Goal: Task Accomplishment & Management: Manage account settings

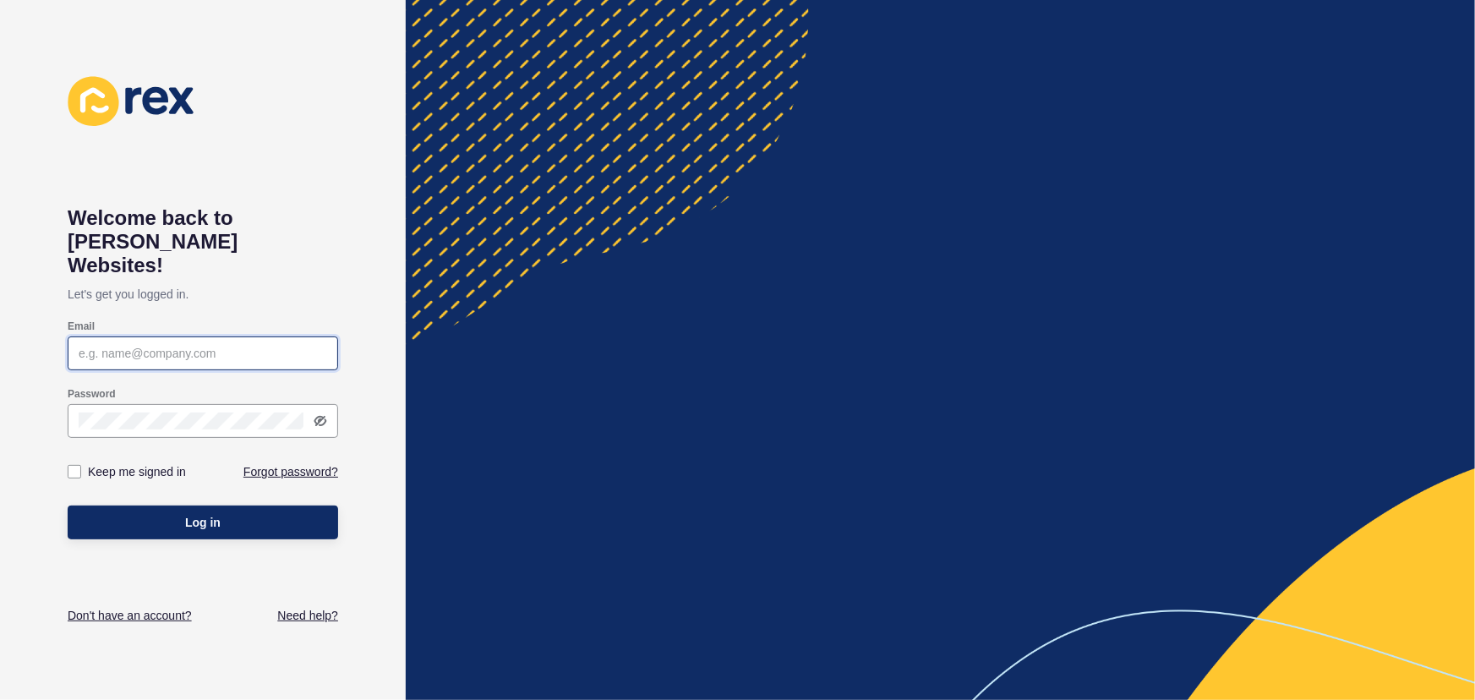
type input "[PERSON_NAME][EMAIL_ADDRESS][DOMAIN_NAME]"
click at [226, 505] on button "Log in" at bounding box center [203, 522] width 270 height 34
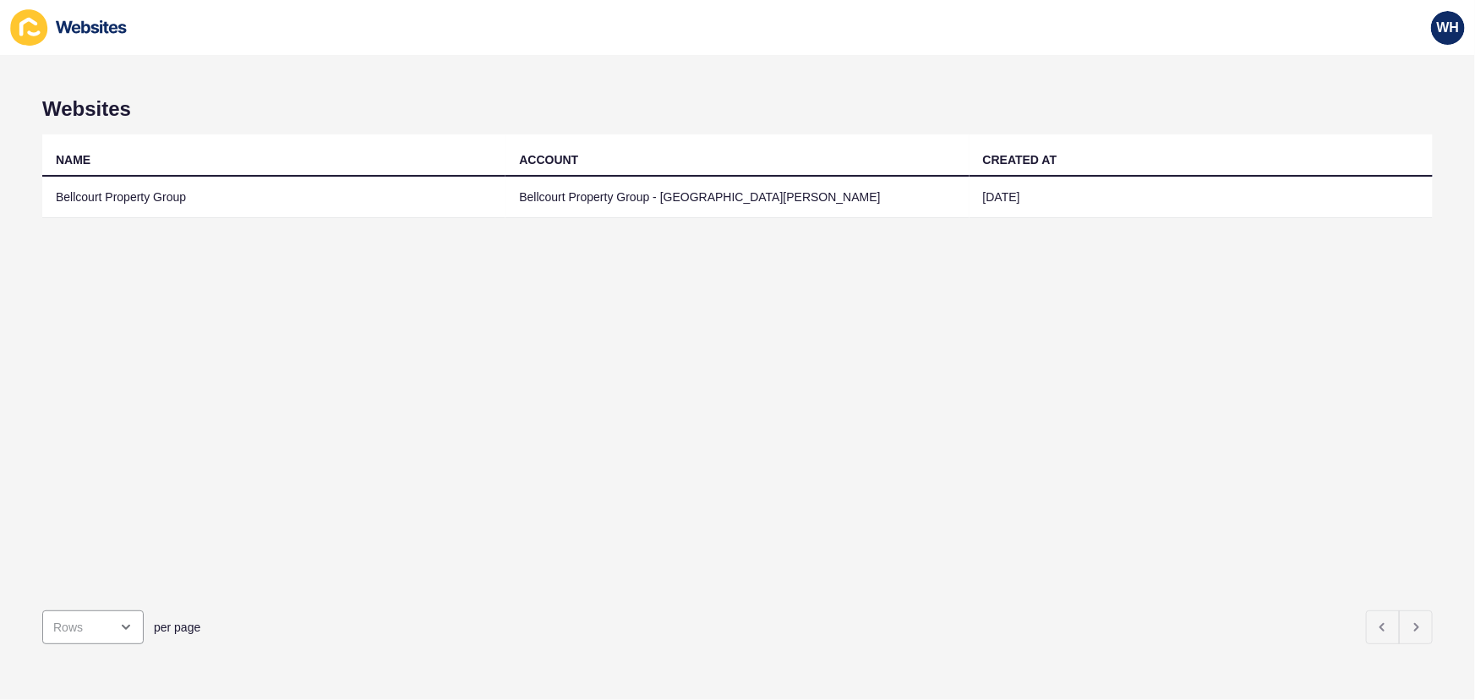
click at [162, 185] on td "Bellcourt Property Group" at bounding box center [273, 197] width 463 height 41
click at [613, 195] on td "Bellcourt Property Group - [GEOGRAPHIC_DATA][PERSON_NAME]" at bounding box center [736, 197] width 463 height 41
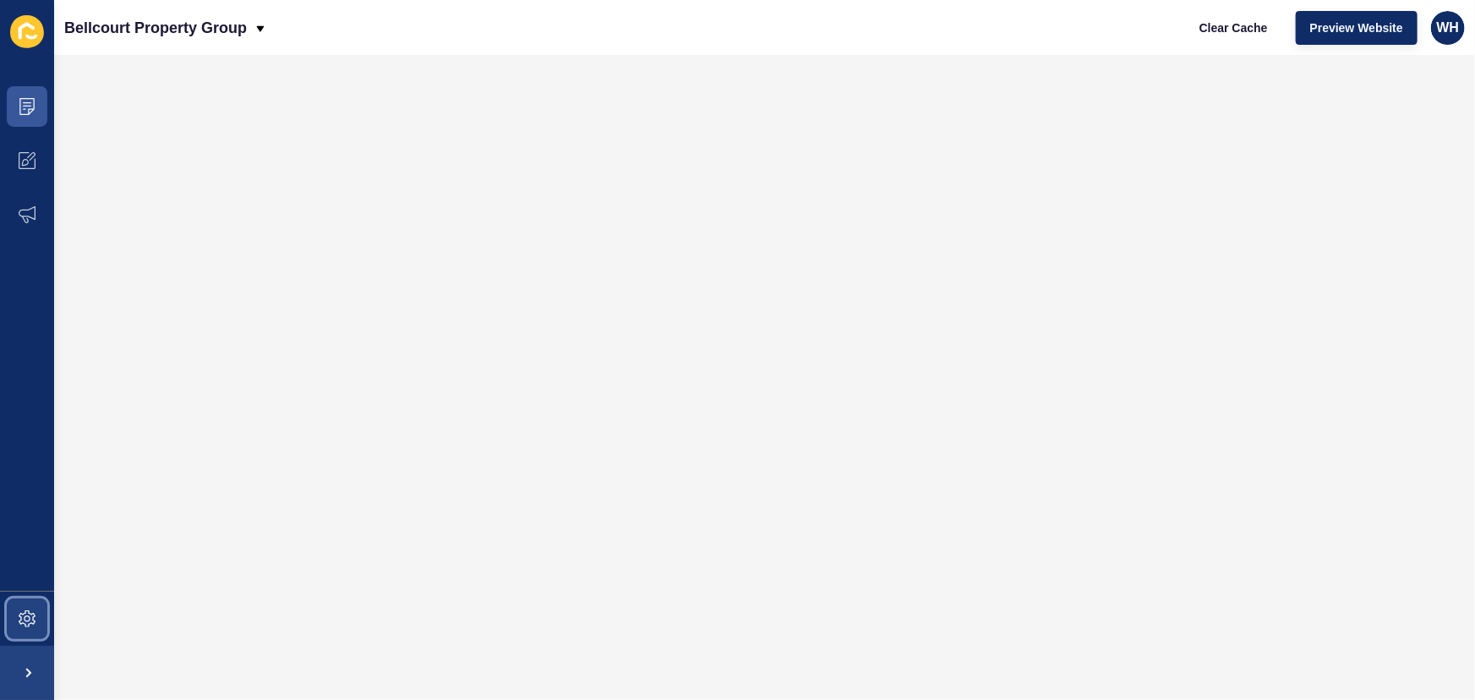
click at [22, 611] on icon at bounding box center [27, 618] width 17 height 17
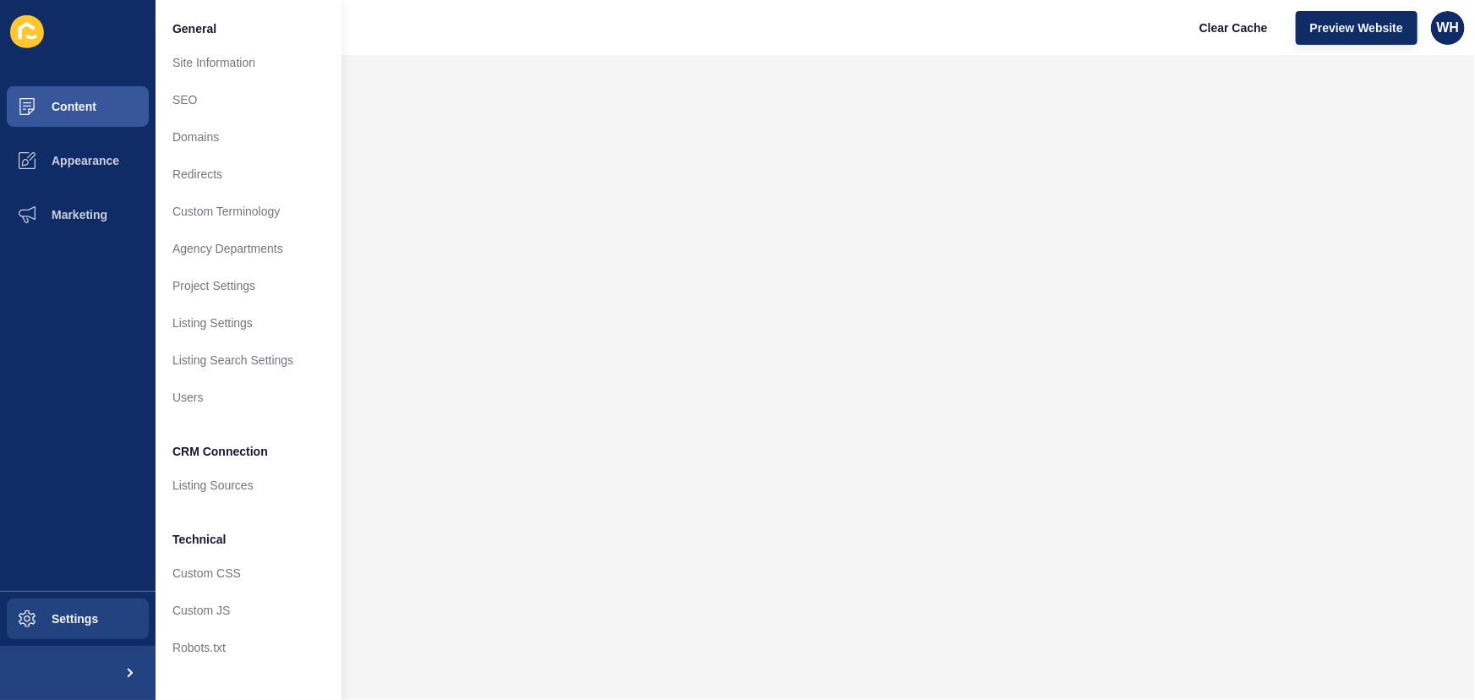
click at [509, 28] on div "Bellcourt Property Group Clear Cache Preview Website WH" at bounding box center [764, 27] width 1421 height 55
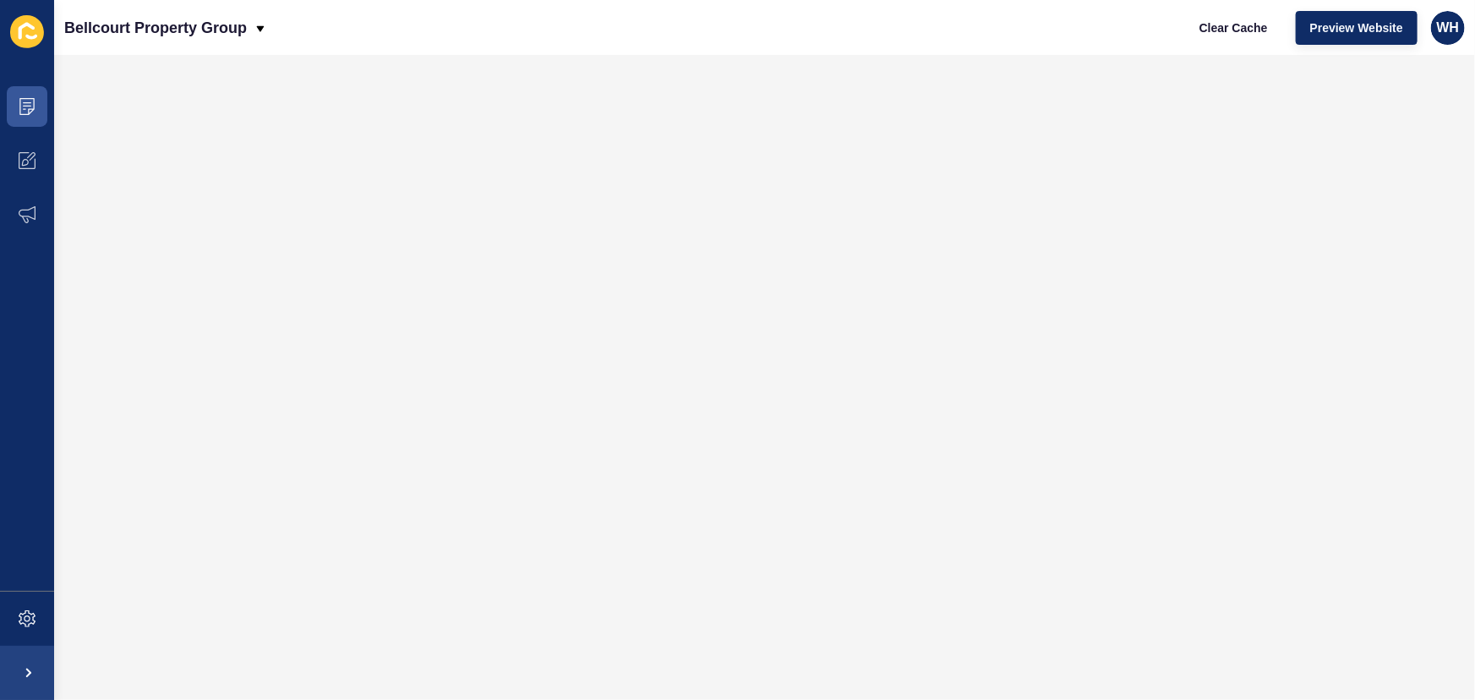
click at [35, 27] on icon at bounding box center [27, 31] width 34 height 33
click at [30, 27] on icon at bounding box center [27, 31] width 16 height 17
click at [25, 681] on span at bounding box center [27, 673] width 54 height 54
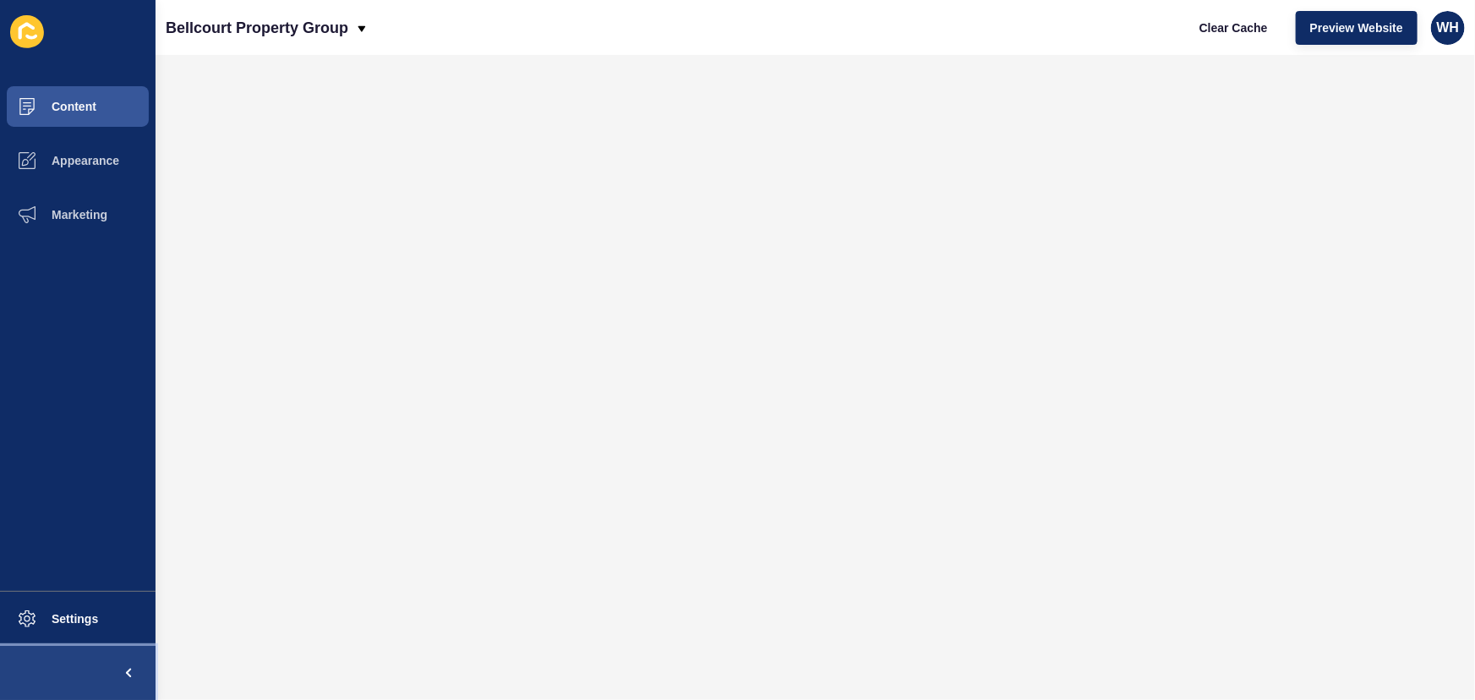
click at [25, 681] on button at bounding box center [77, 673] width 155 height 54
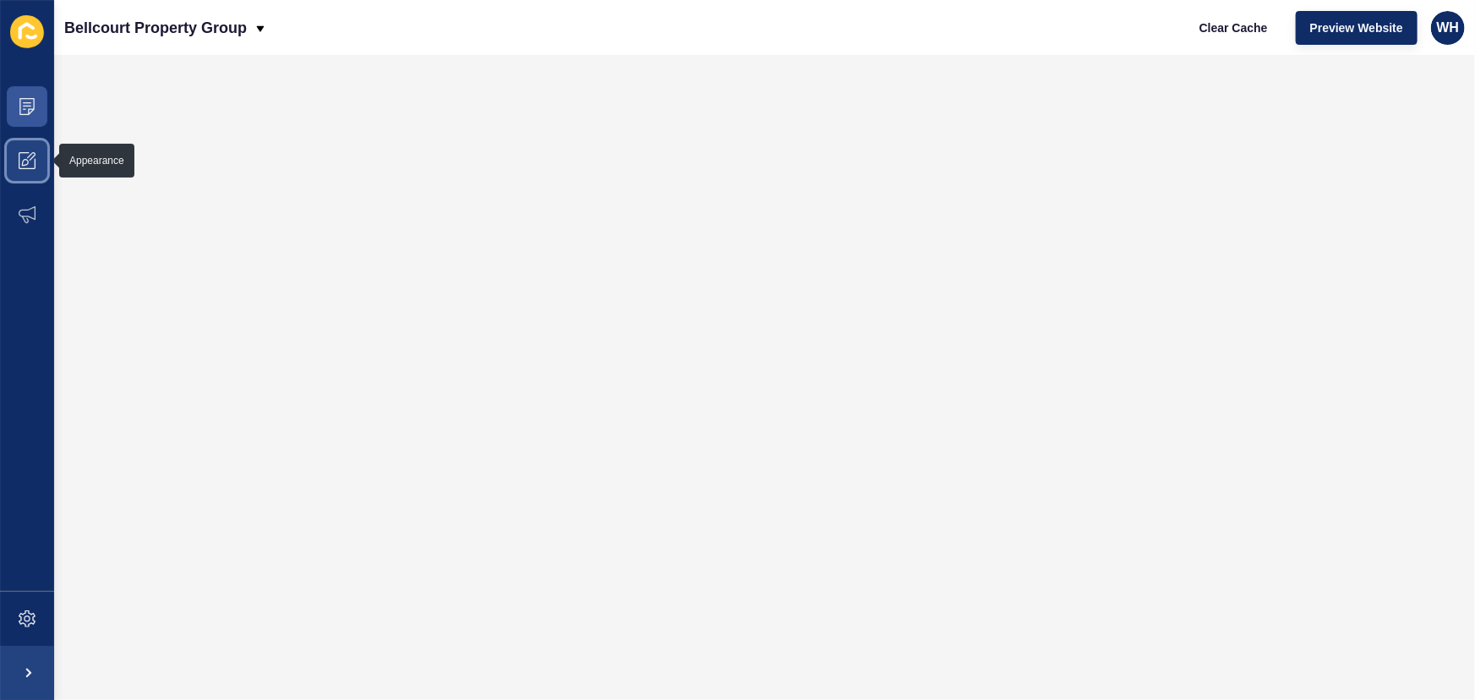
click at [29, 164] on icon at bounding box center [27, 160] width 17 height 17
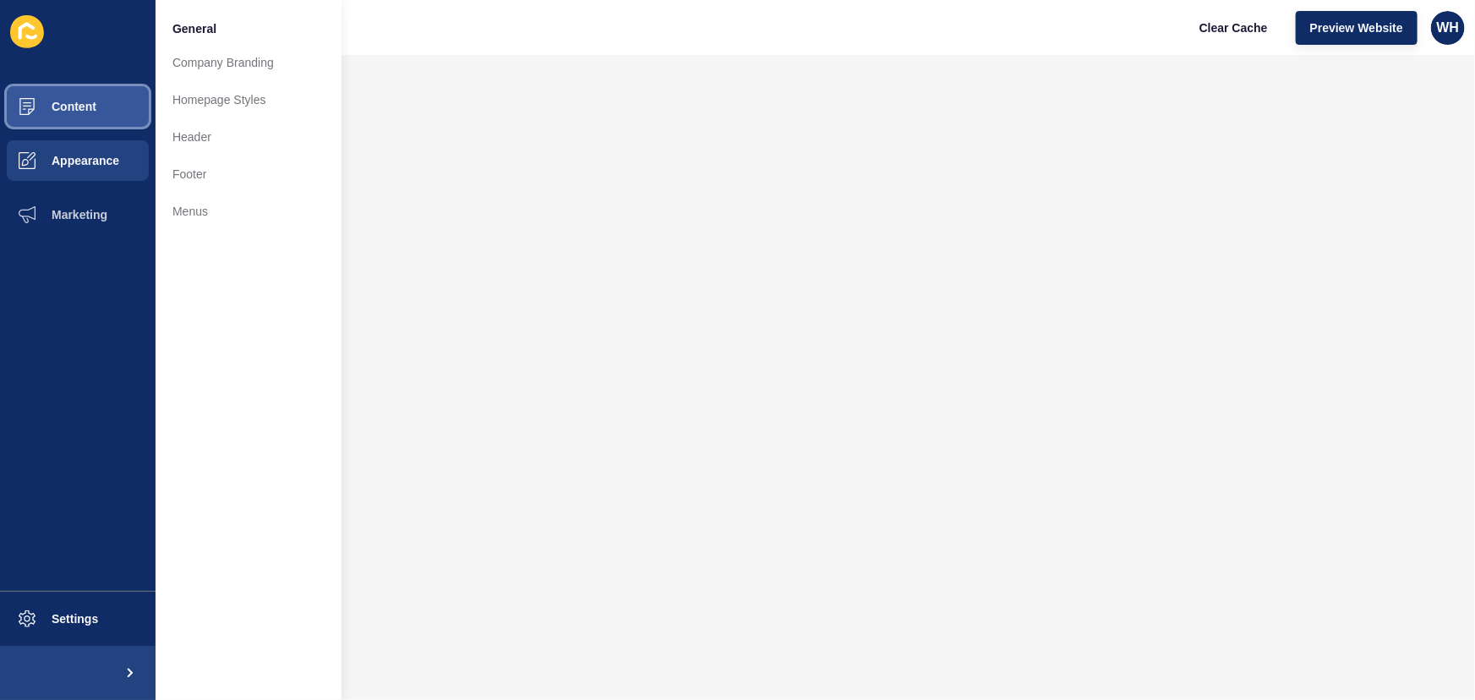
click at [31, 116] on span at bounding box center [27, 106] width 54 height 54
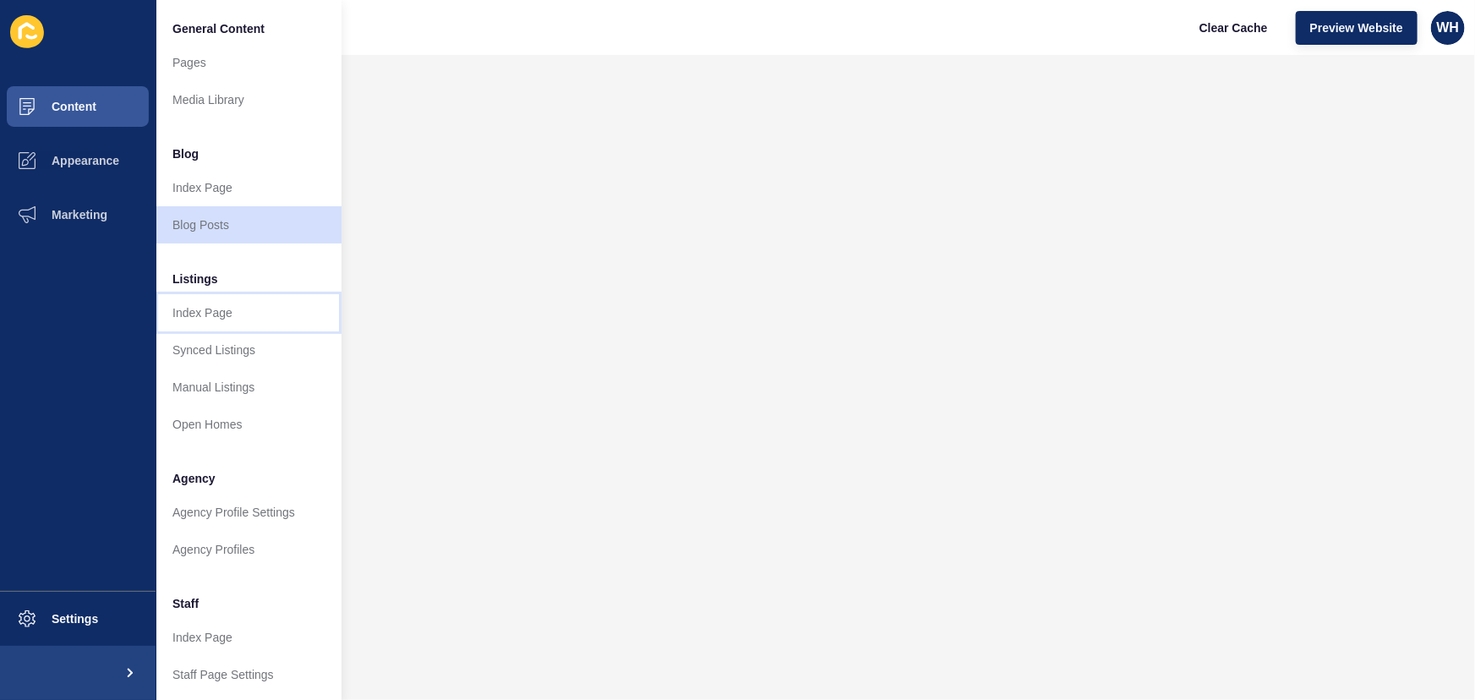
click at [210, 314] on link "Index Page" at bounding box center [248, 312] width 186 height 37
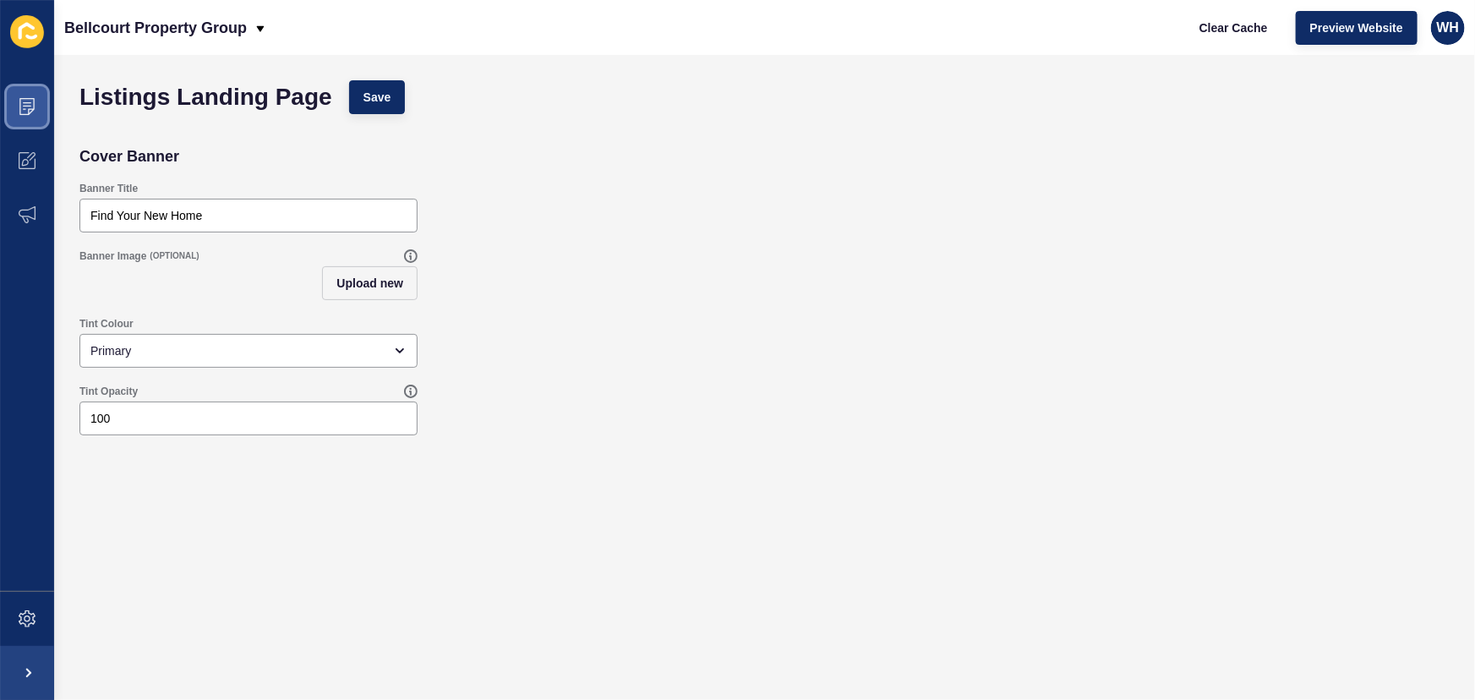
click at [25, 96] on span at bounding box center [27, 106] width 54 height 54
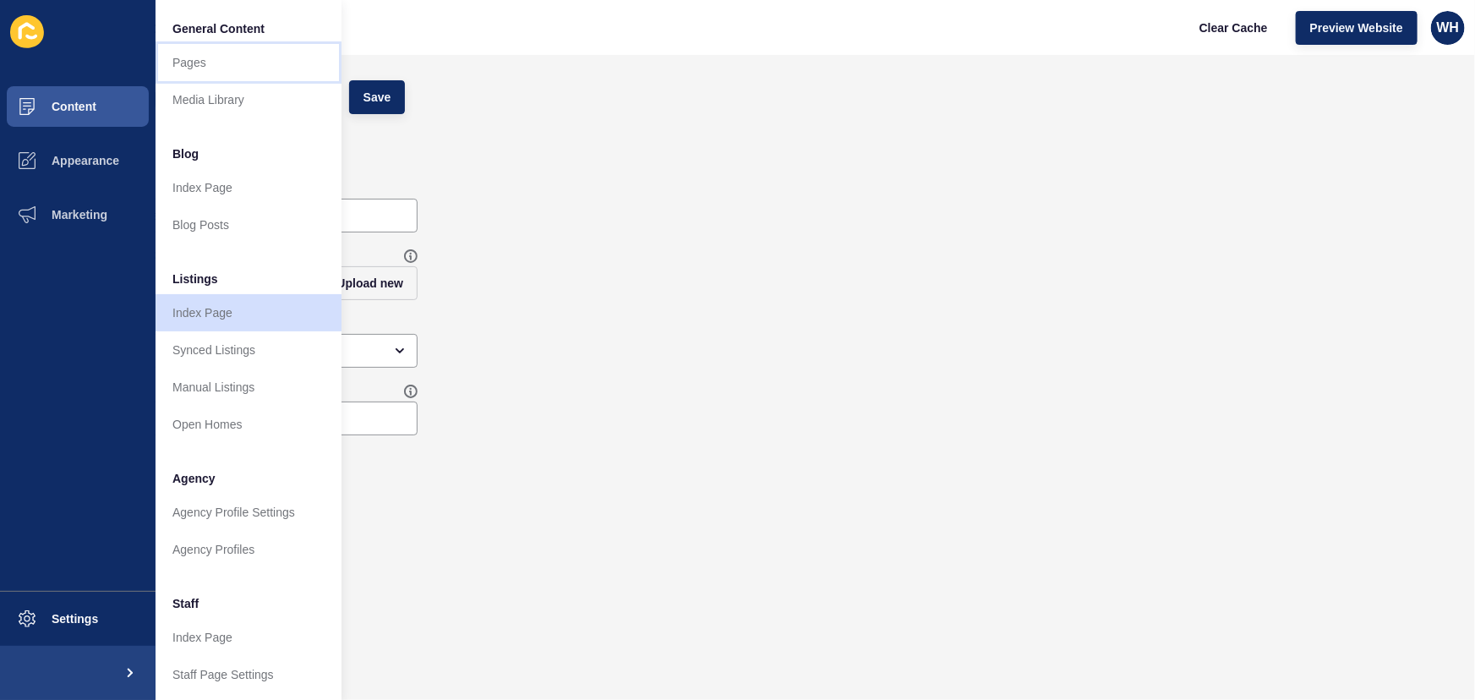
click at [202, 55] on link "Pages" at bounding box center [248, 62] width 186 height 37
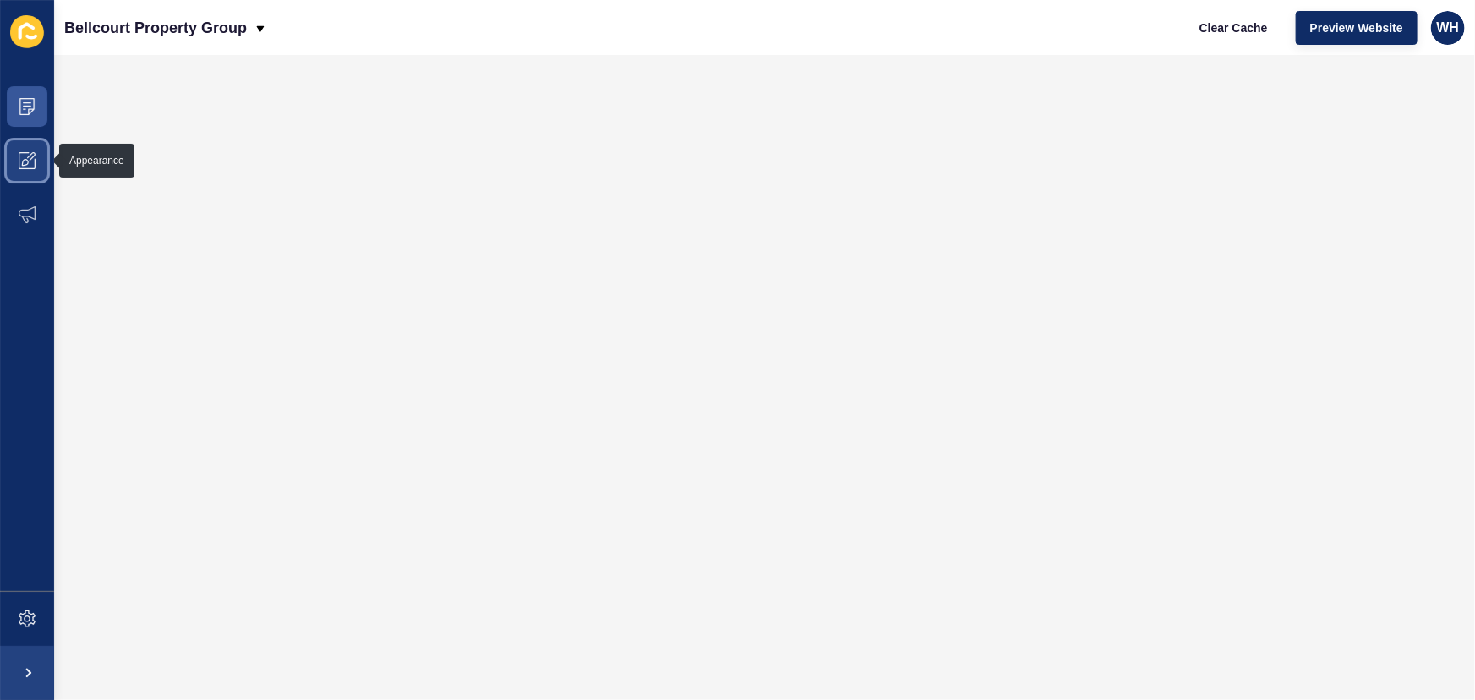
click at [27, 155] on icon at bounding box center [27, 160] width 17 height 17
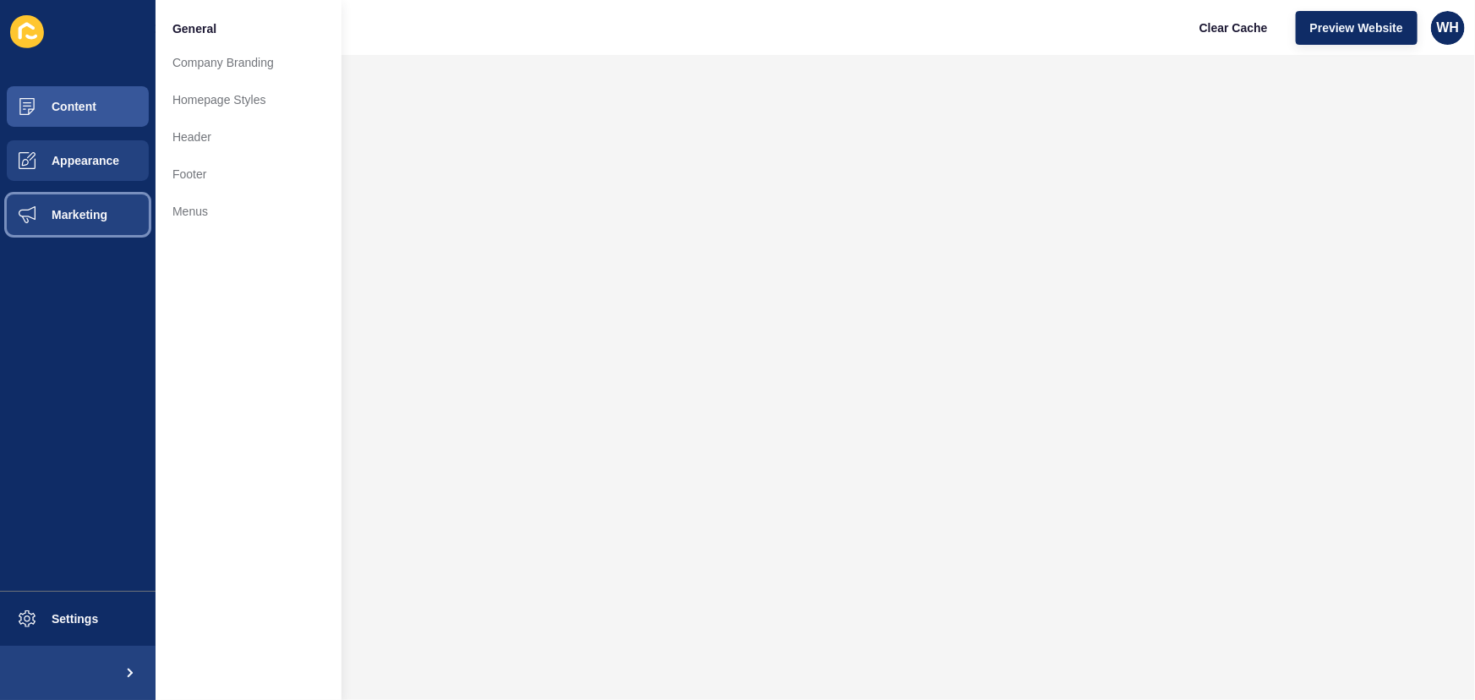
click at [55, 221] on button "Marketing" at bounding box center [77, 215] width 155 height 54
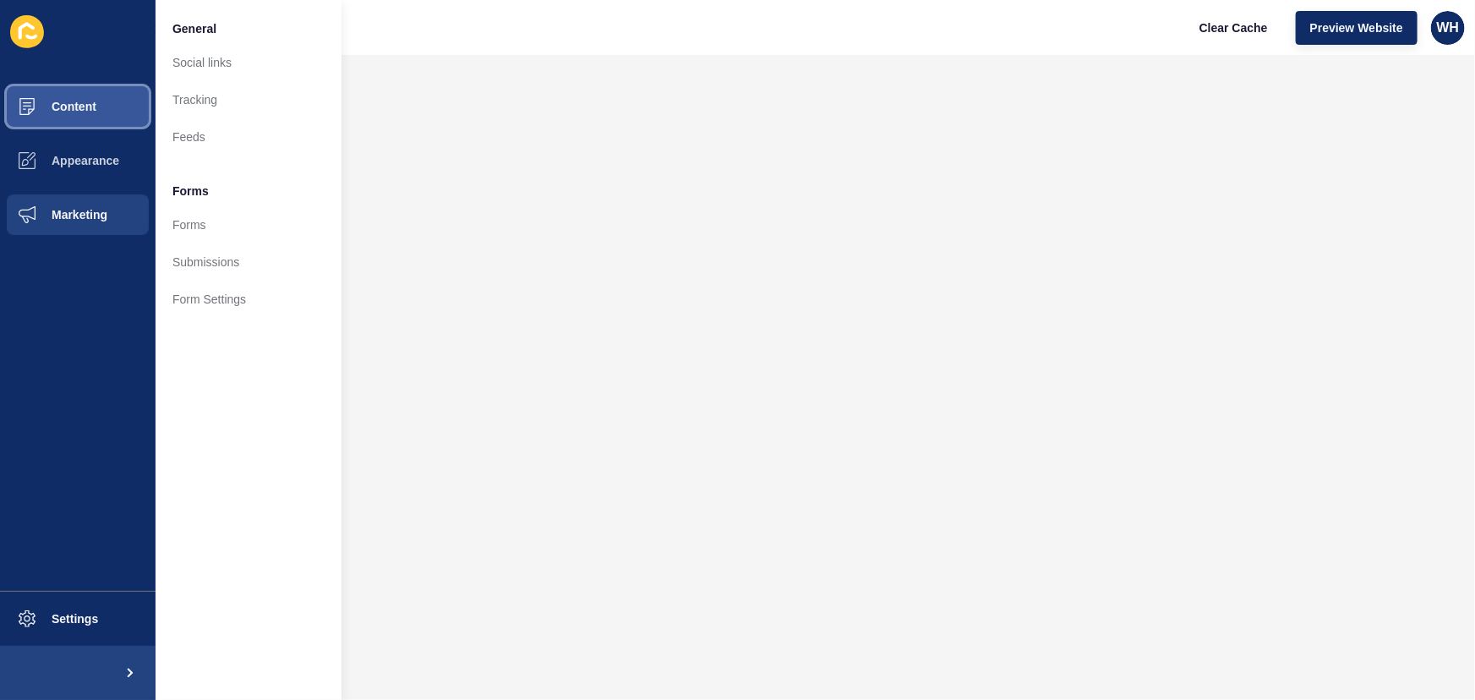
click at [43, 109] on span "Content" at bounding box center [46, 107] width 99 height 14
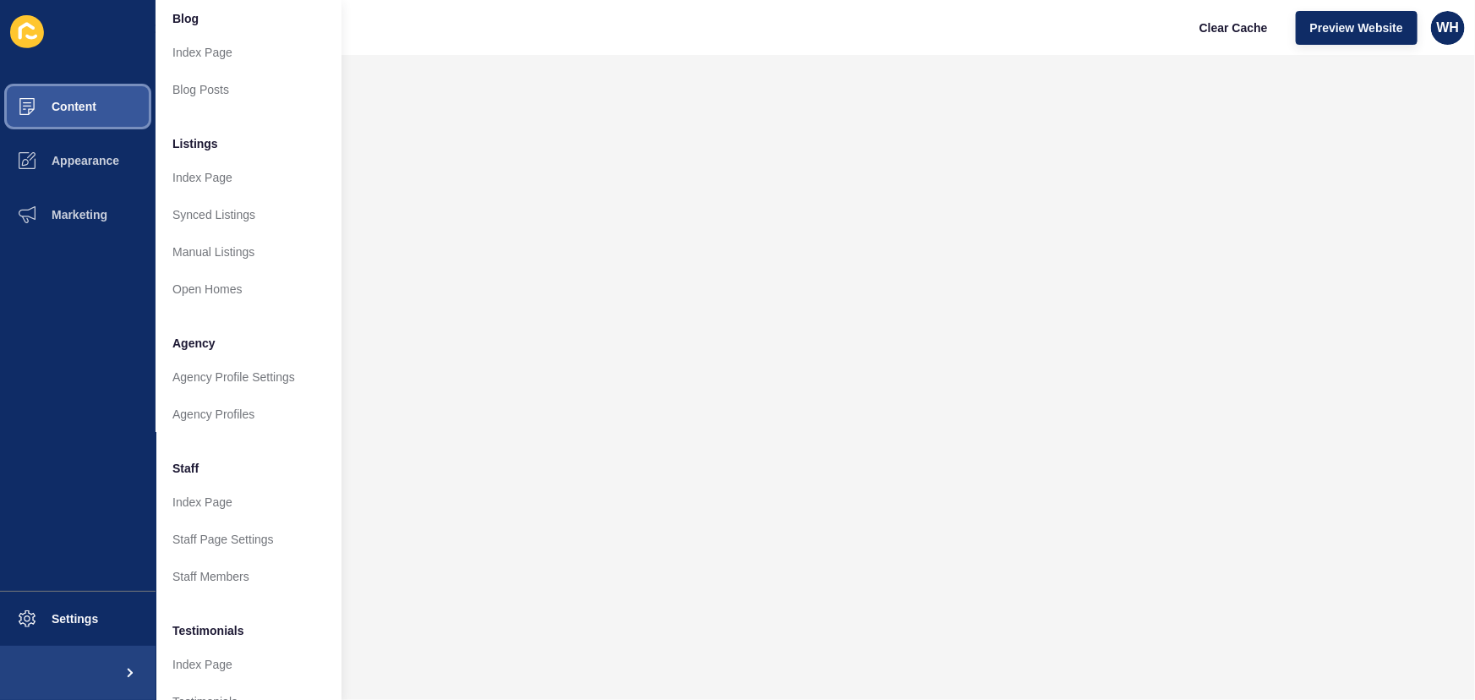
scroll to position [302, 0]
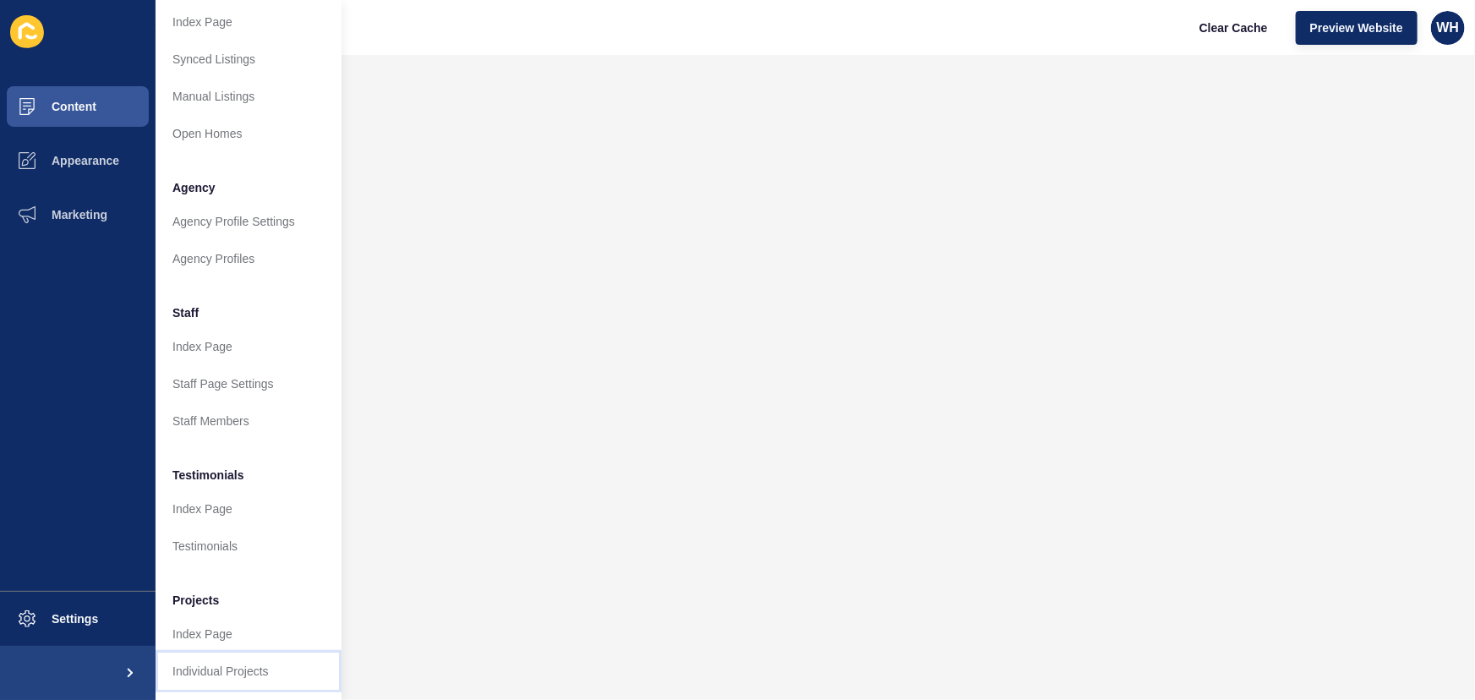
click at [203, 664] on link "Individual Projects" at bounding box center [248, 670] width 186 height 37
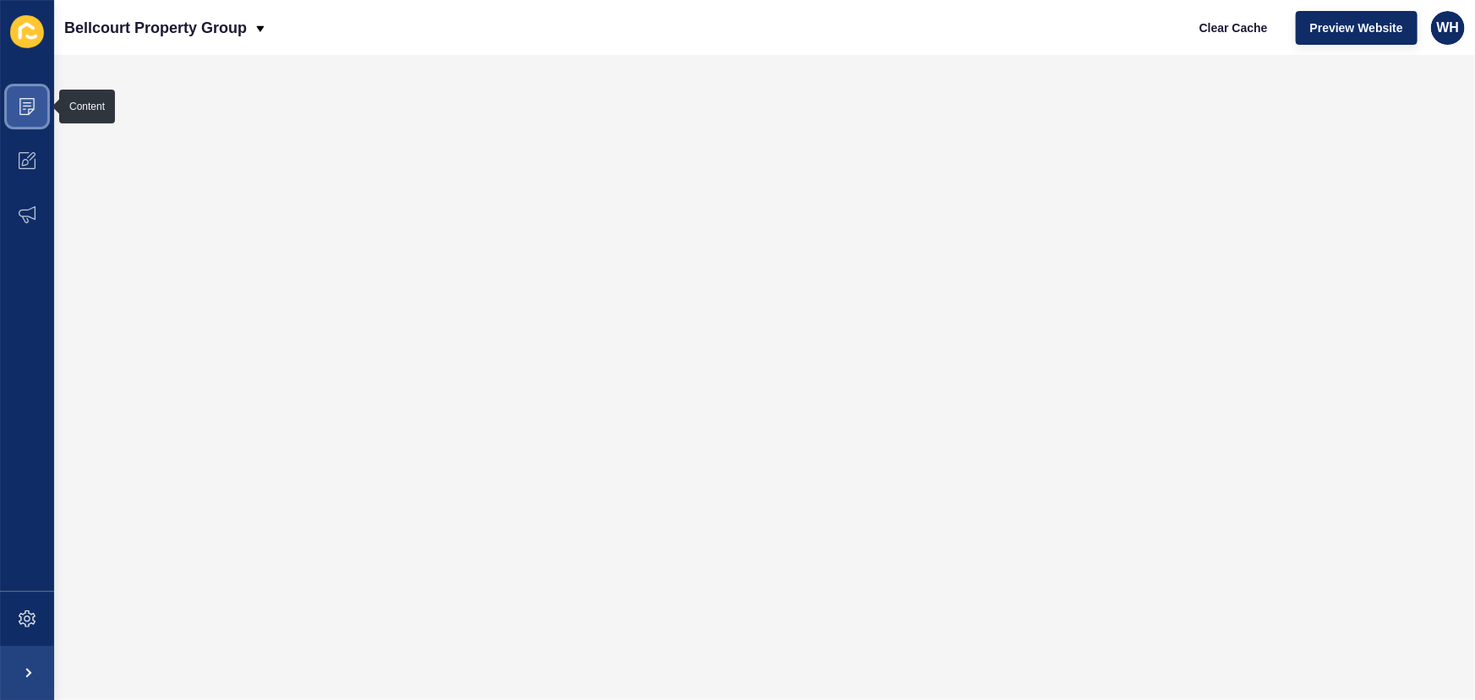
click at [17, 101] on span at bounding box center [27, 106] width 54 height 54
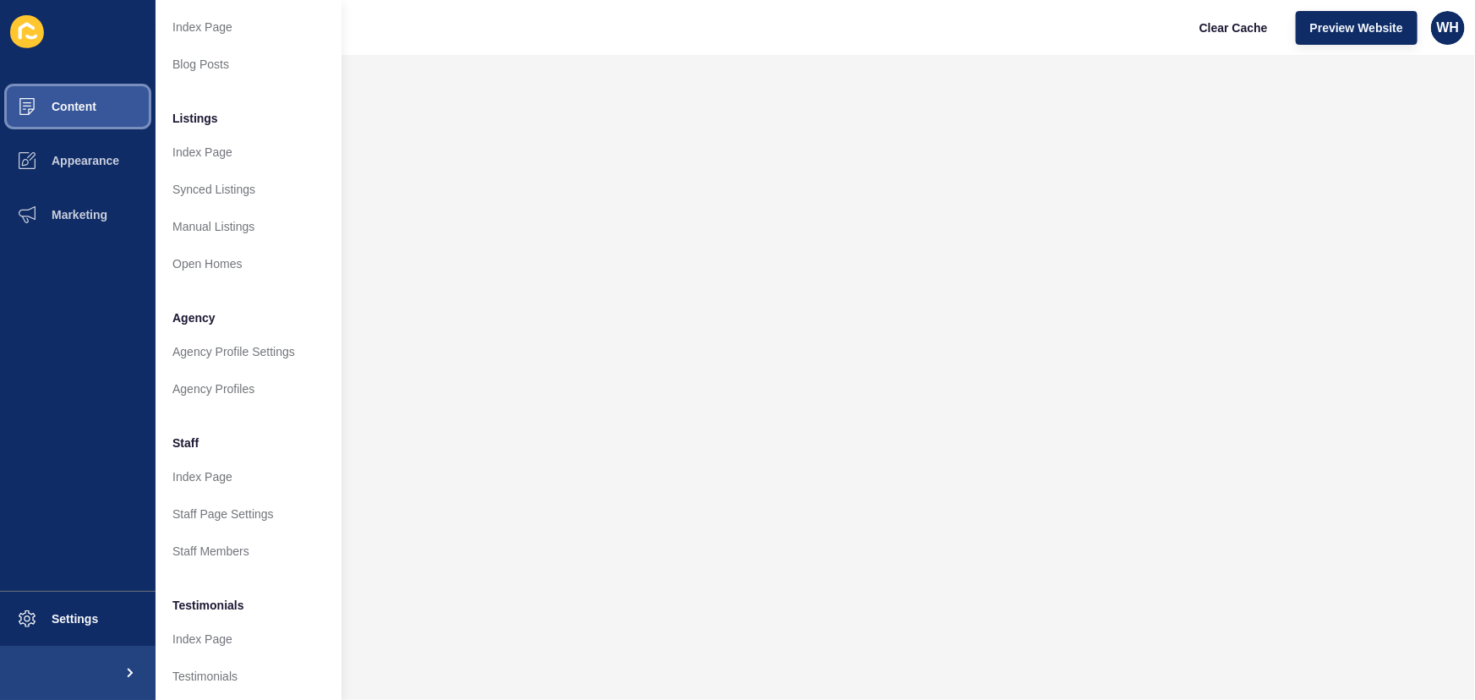
scroll to position [302, 0]
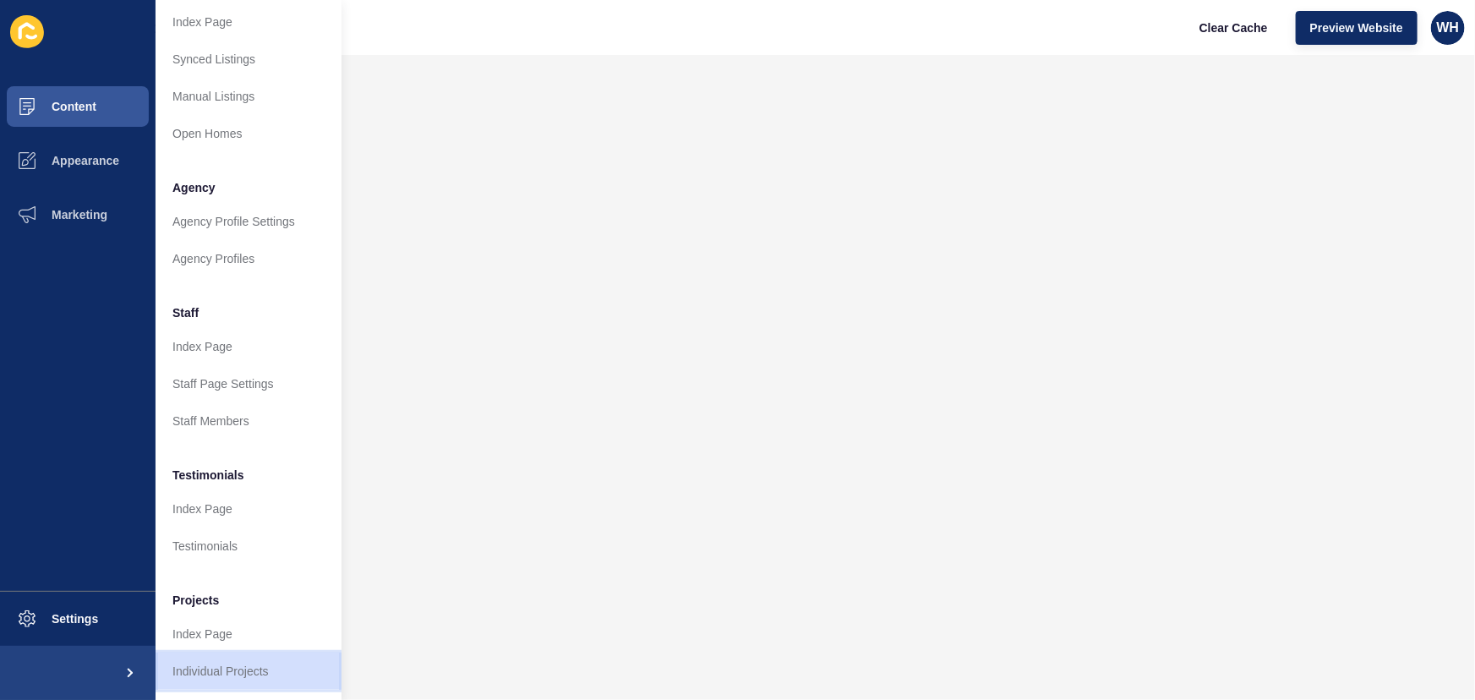
click at [228, 652] on link "Individual Projects" at bounding box center [248, 670] width 186 height 37
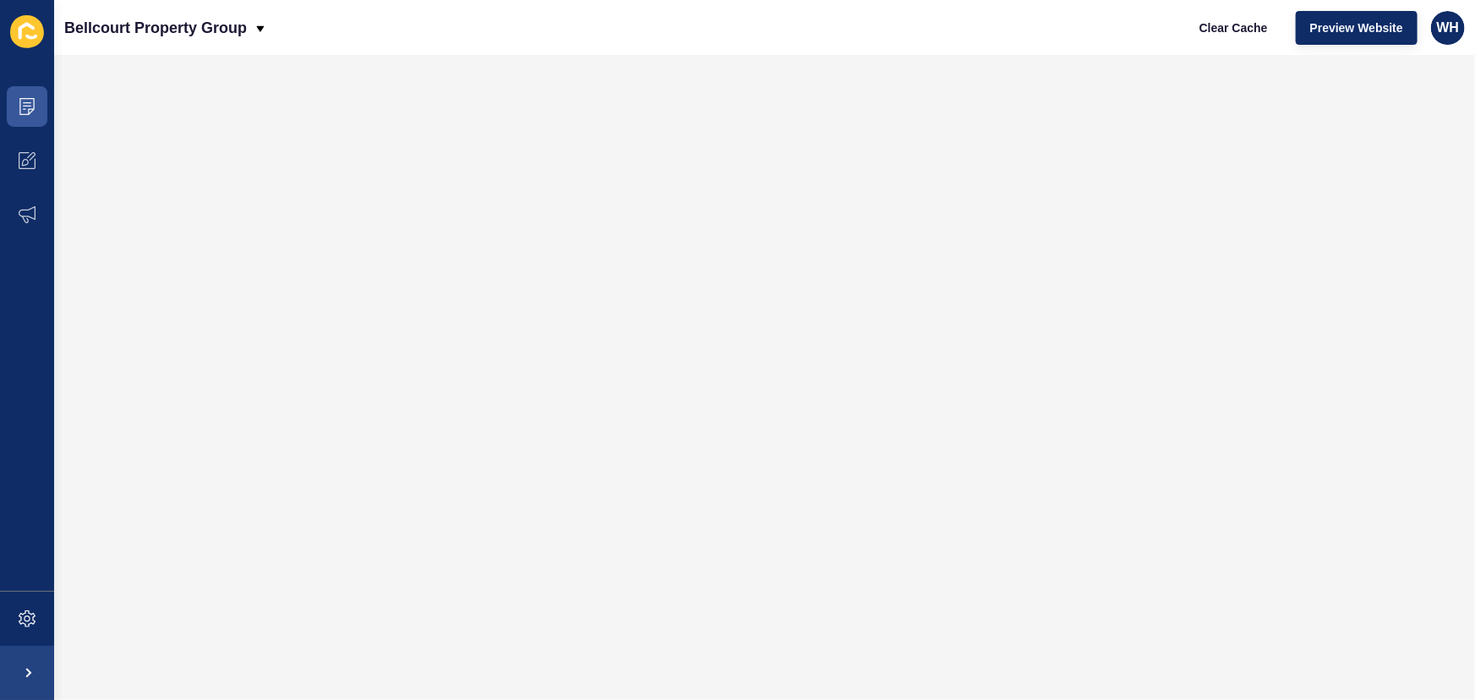
scroll to position [0, 0]
click at [37, 108] on span at bounding box center [27, 106] width 54 height 54
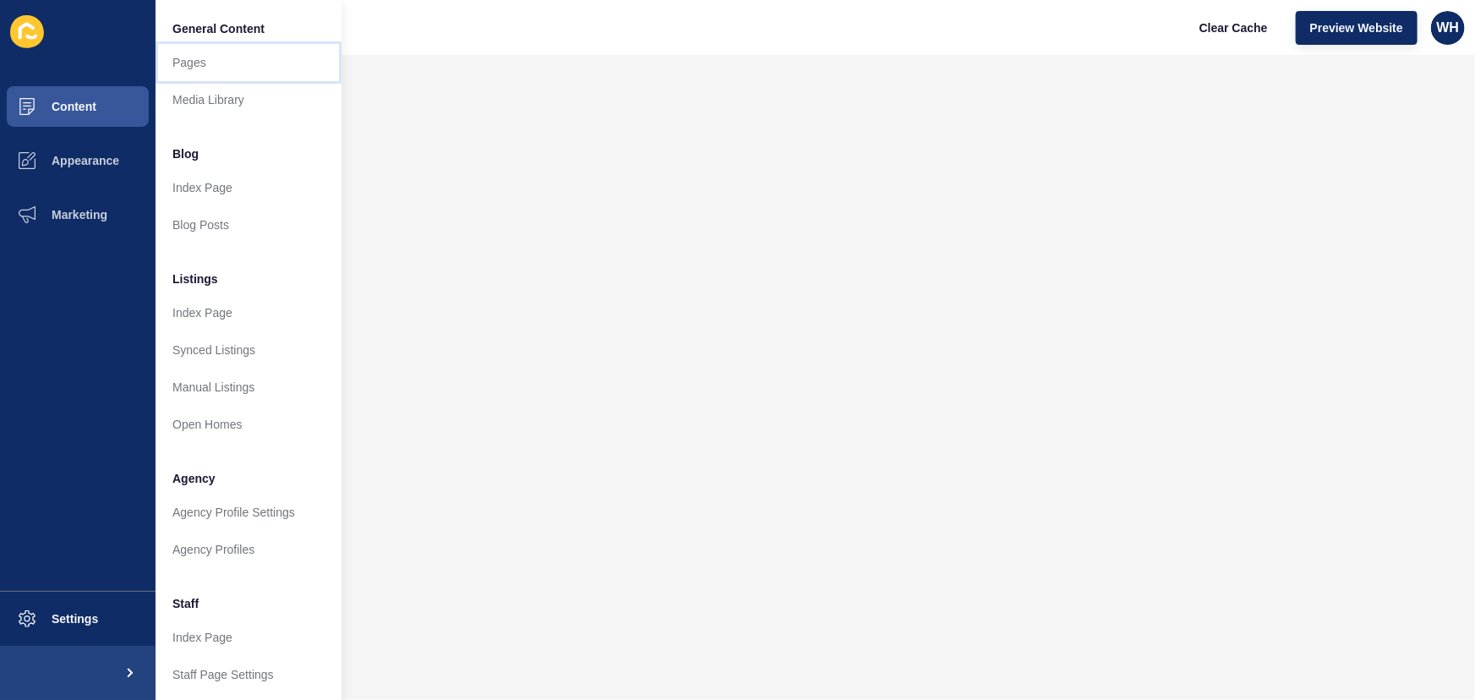
click at [221, 66] on link "Pages" at bounding box center [248, 62] width 186 height 37
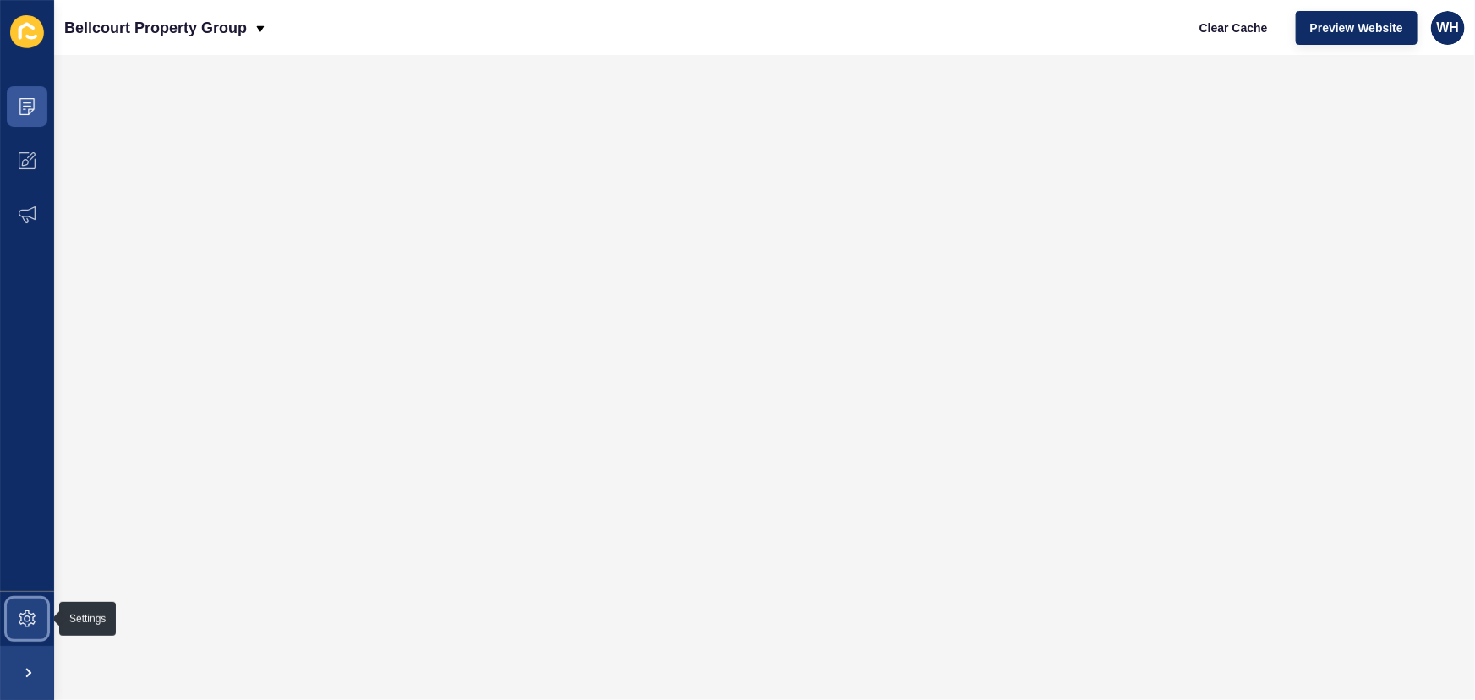
click at [19, 618] on icon at bounding box center [27, 618] width 17 height 17
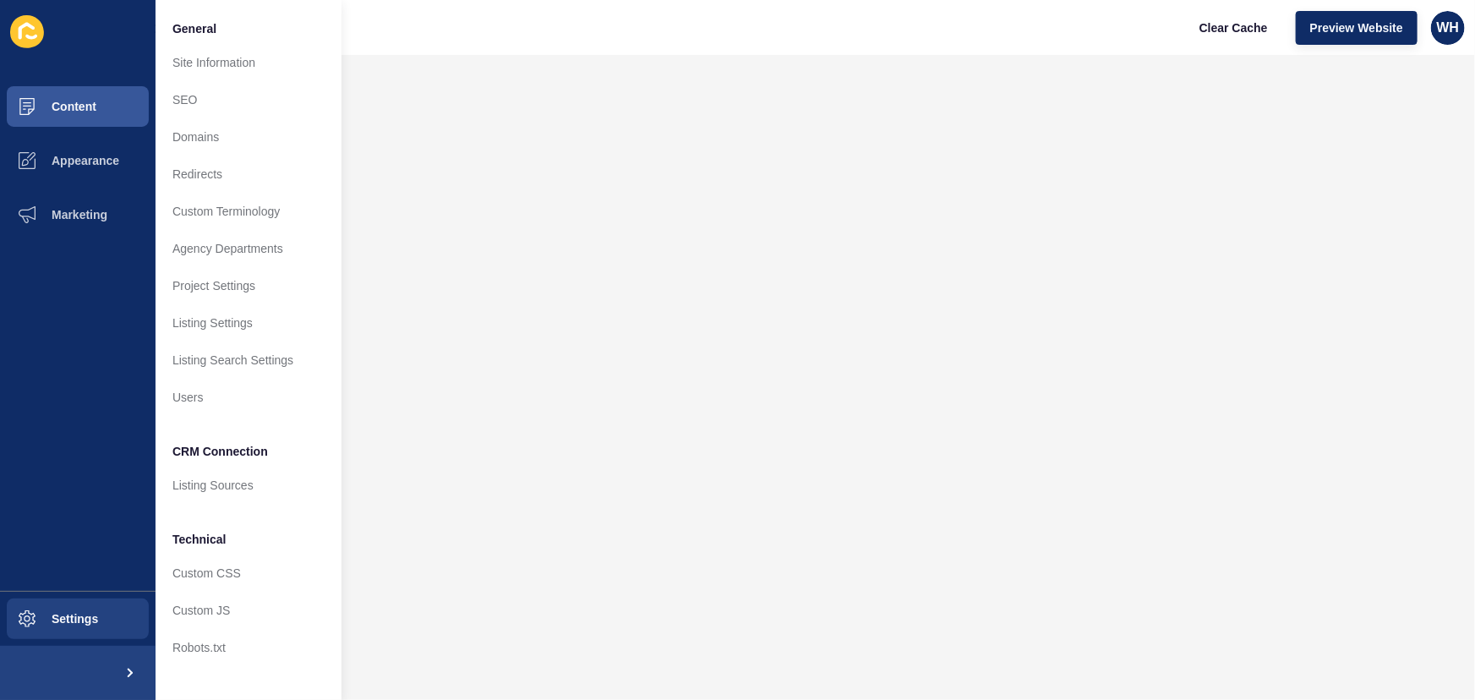
click at [35, 40] on icon at bounding box center [27, 31] width 34 height 33
click at [56, 111] on span "Content" at bounding box center [46, 107] width 99 height 14
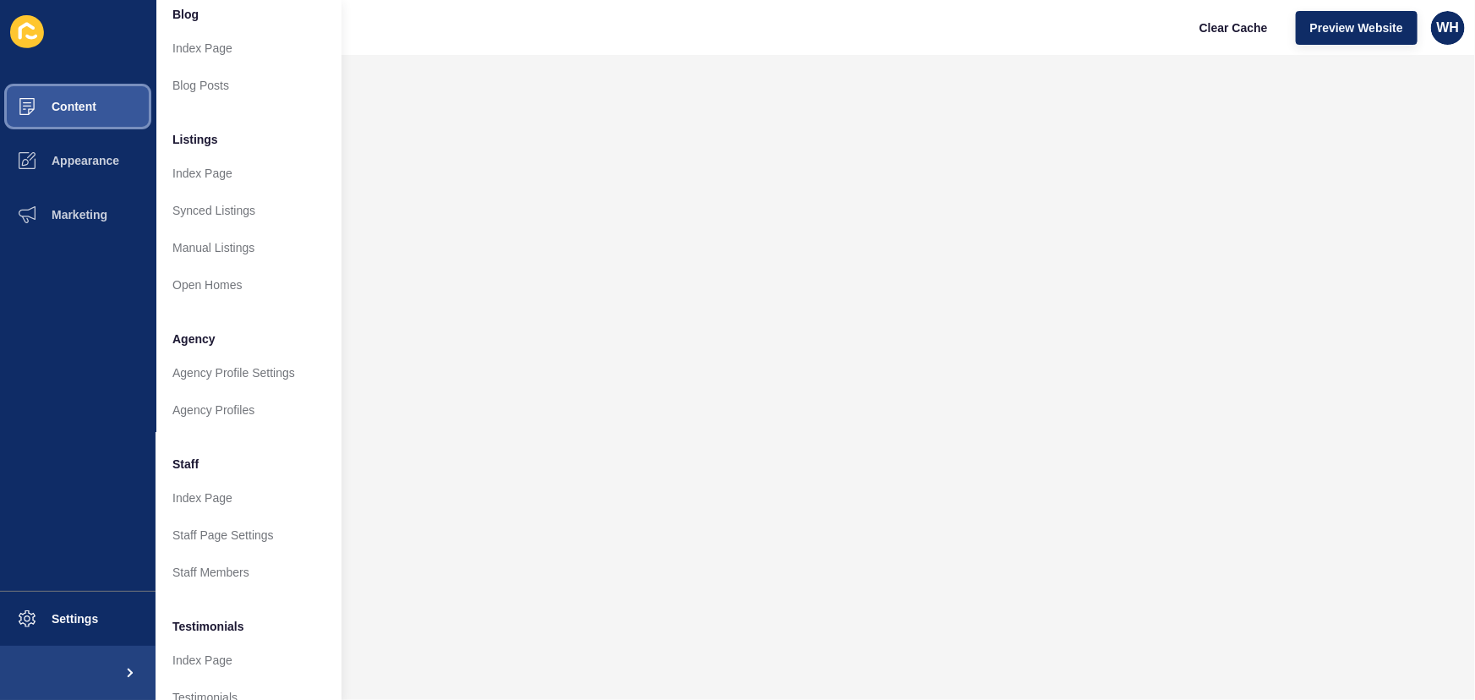
scroll to position [302, 0]
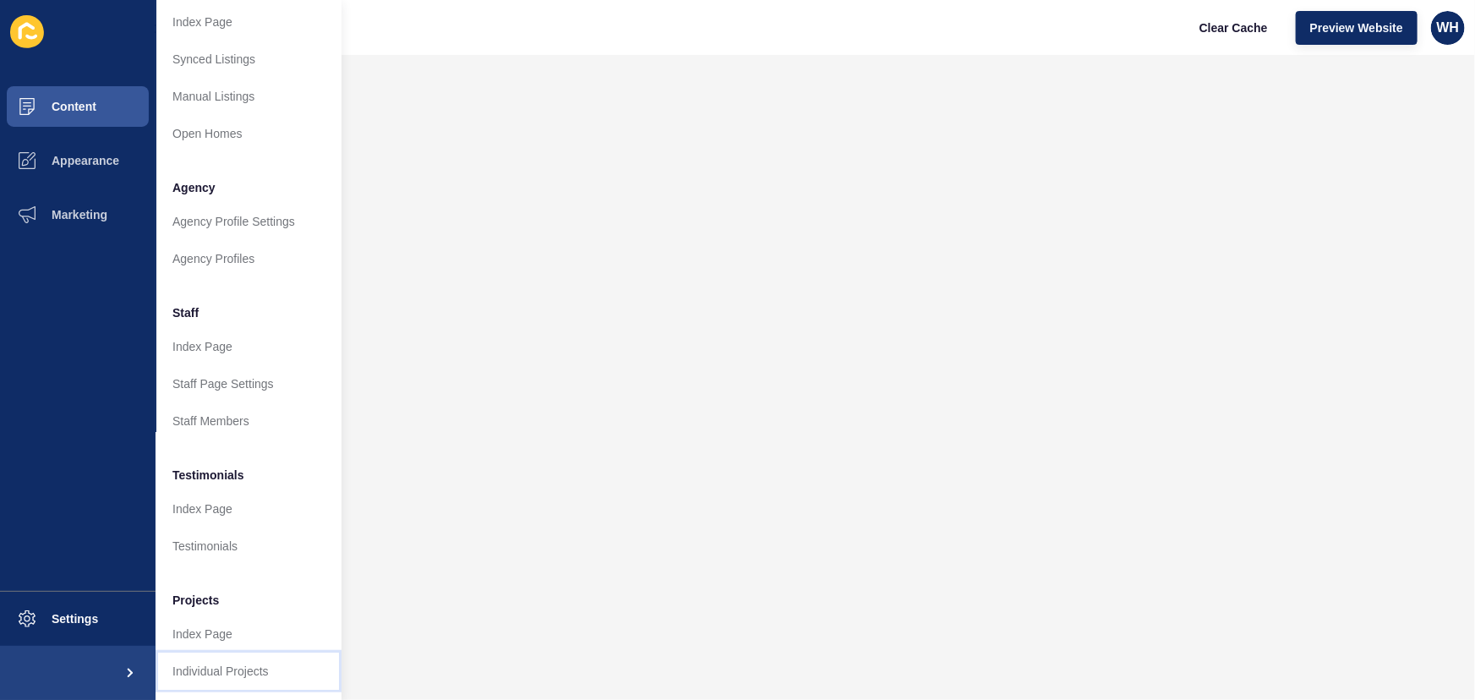
click at [232, 664] on link "Individual Projects" at bounding box center [248, 670] width 186 height 37
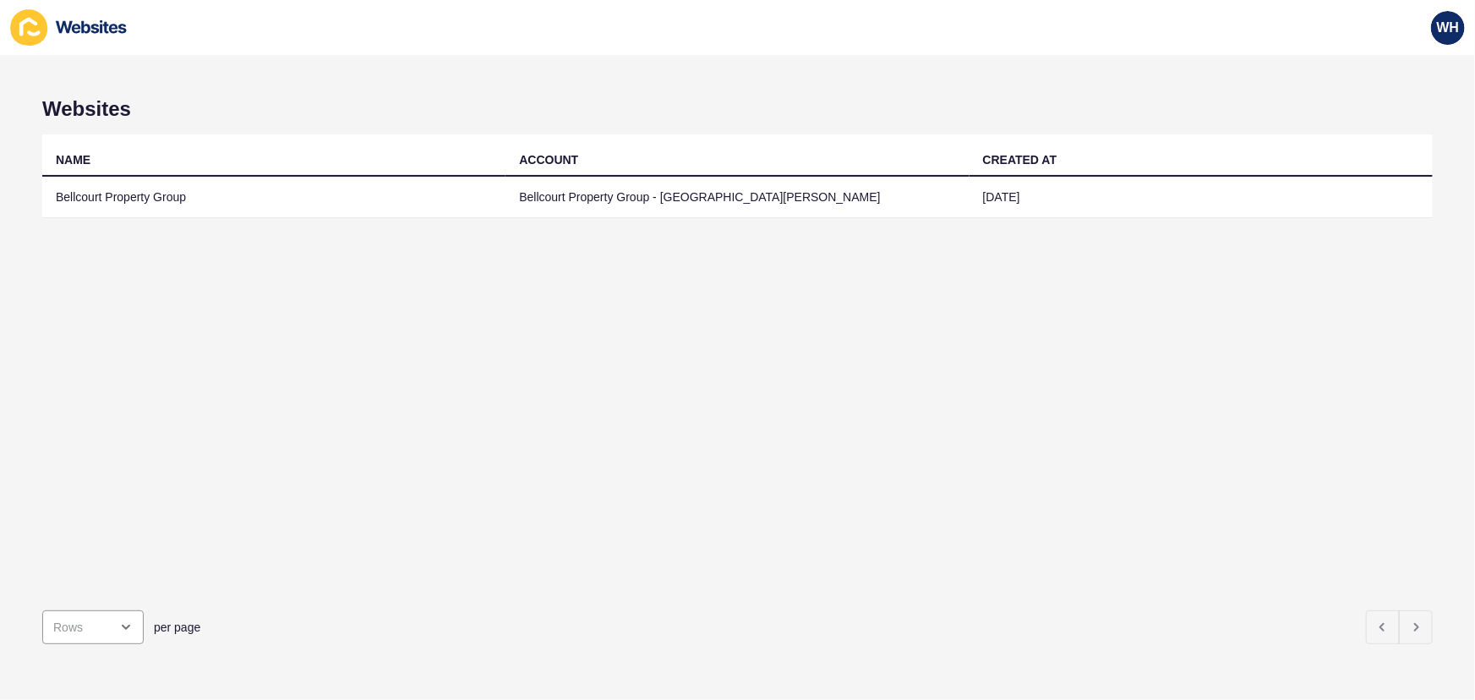
click at [192, 194] on td "Bellcourt Property Group" at bounding box center [273, 197] width 463 height 41
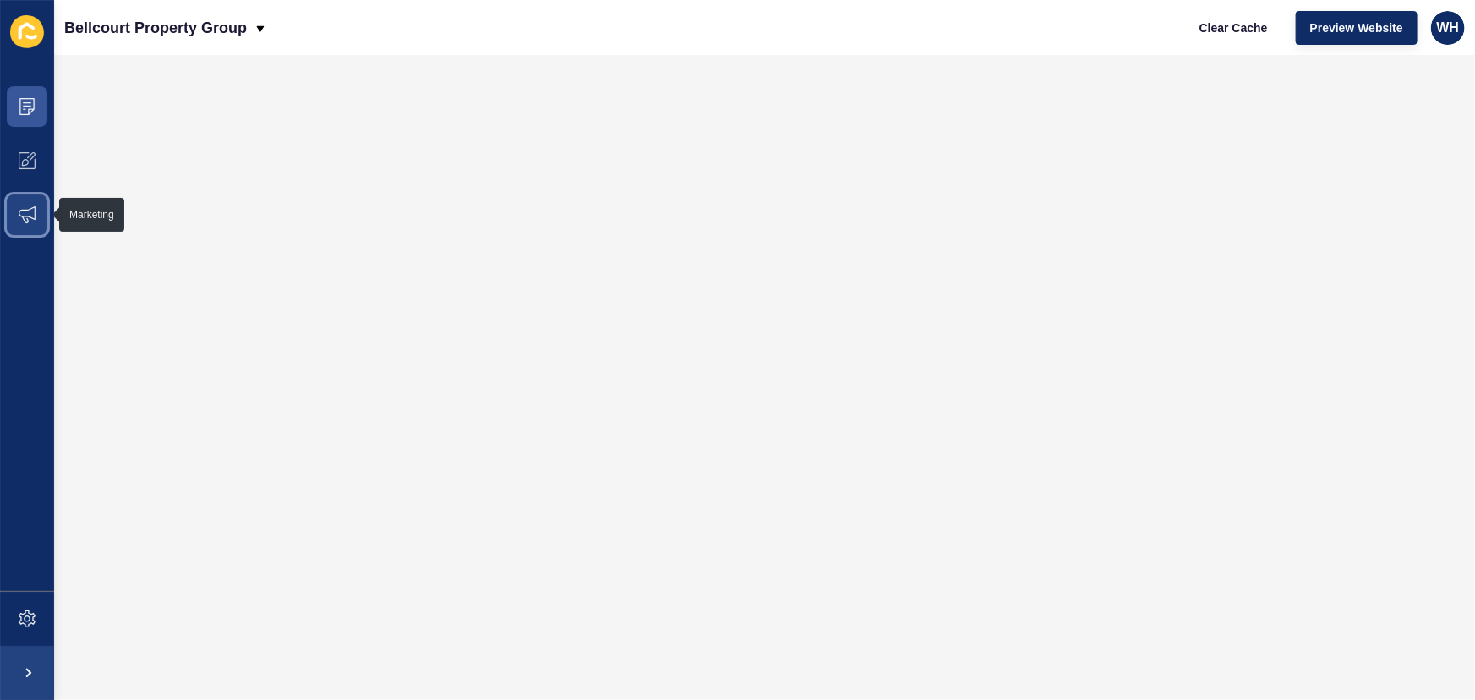
click at [34, 203] on span at bounding box center [27, 215] width 54 height 54
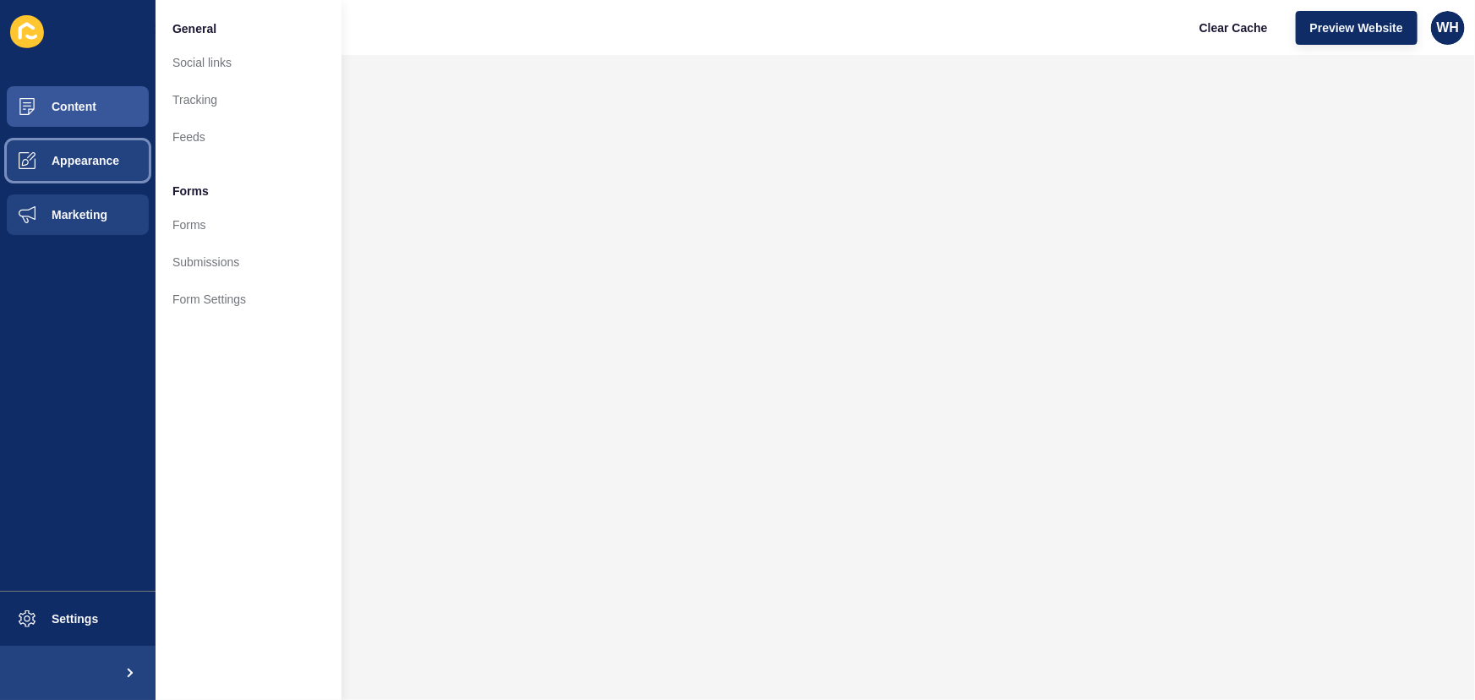
click at [54, 162] on span "Appearance" at bounding box center [58, 161] width 122 height 14
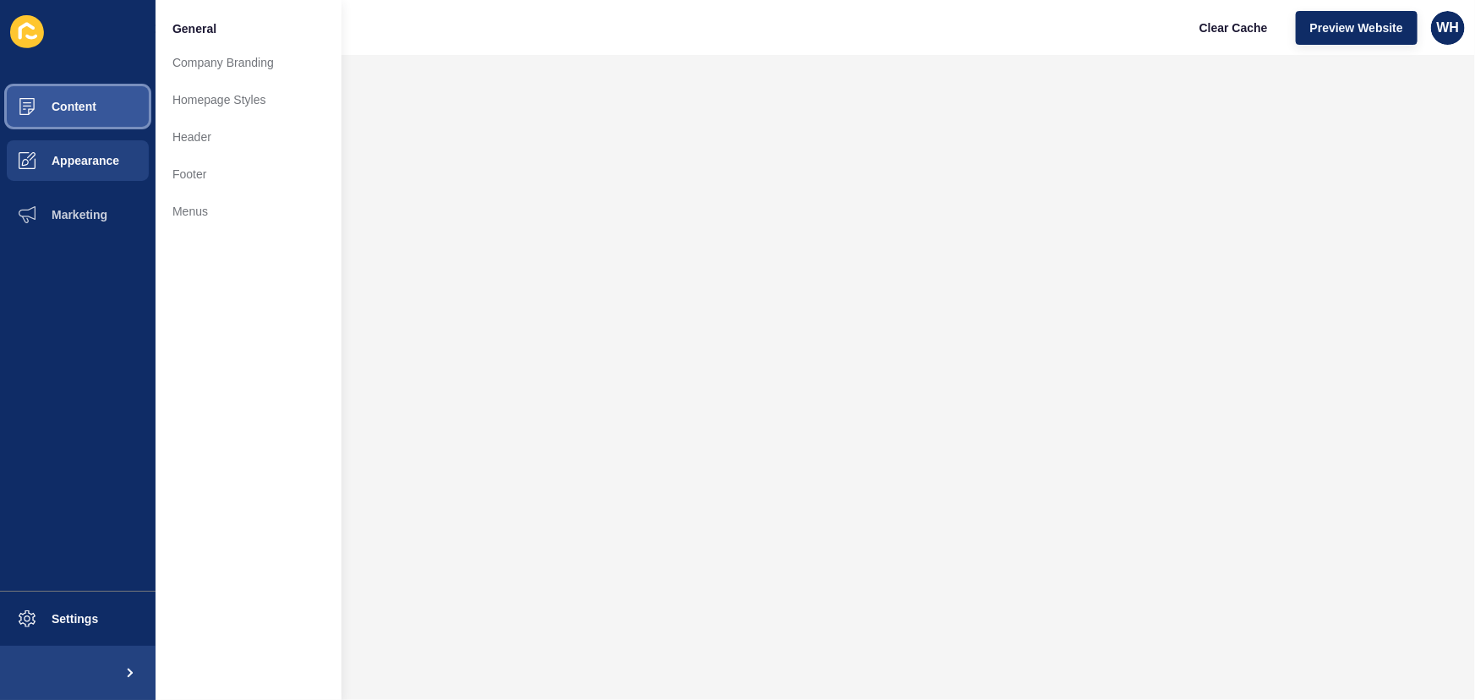
click at [74, 113] on button "Content" at bounding box center [77, 106] width 155 height 54
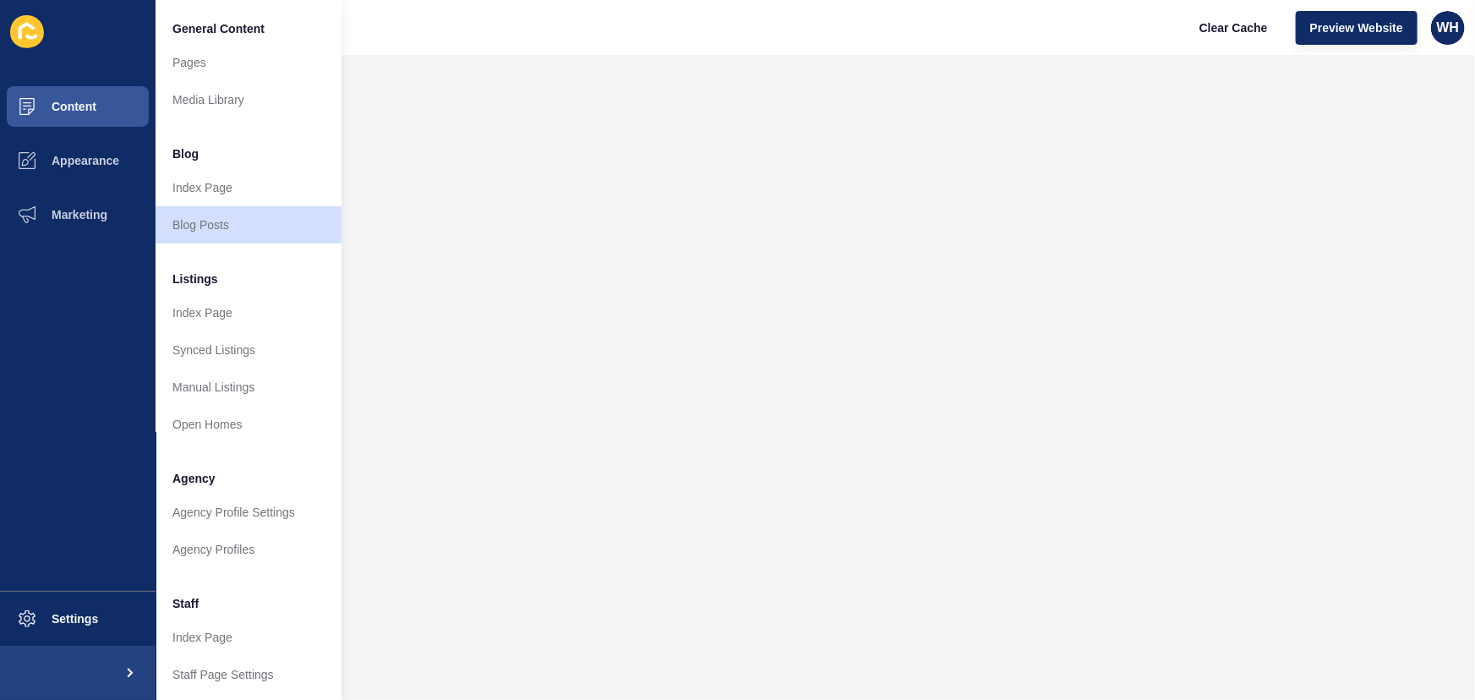
click at [467, 52] on div "Bellcourt Property Group Clear Cache Preview Website WH" at bounding box center [764, 27] width 1421 height 55
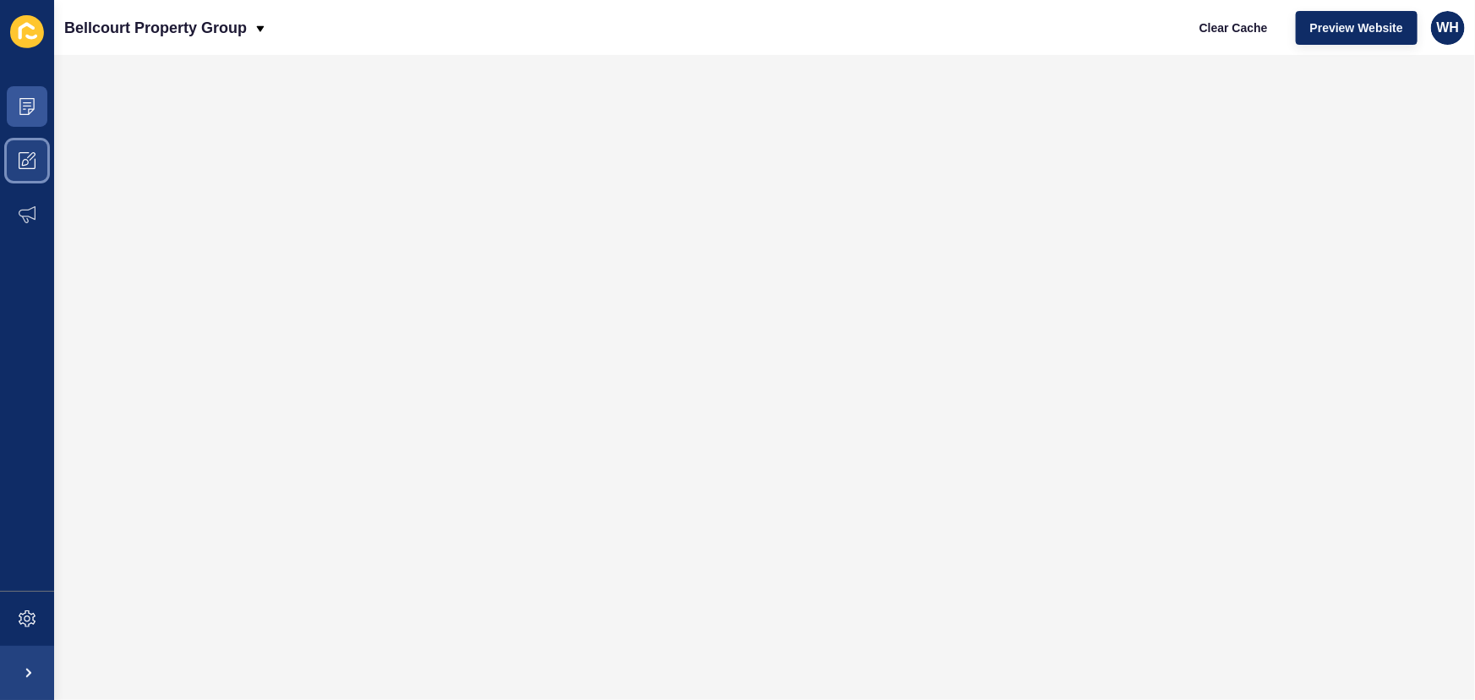
click at [32, 147] on span at bounding box center [27, 161] width 54 height 54
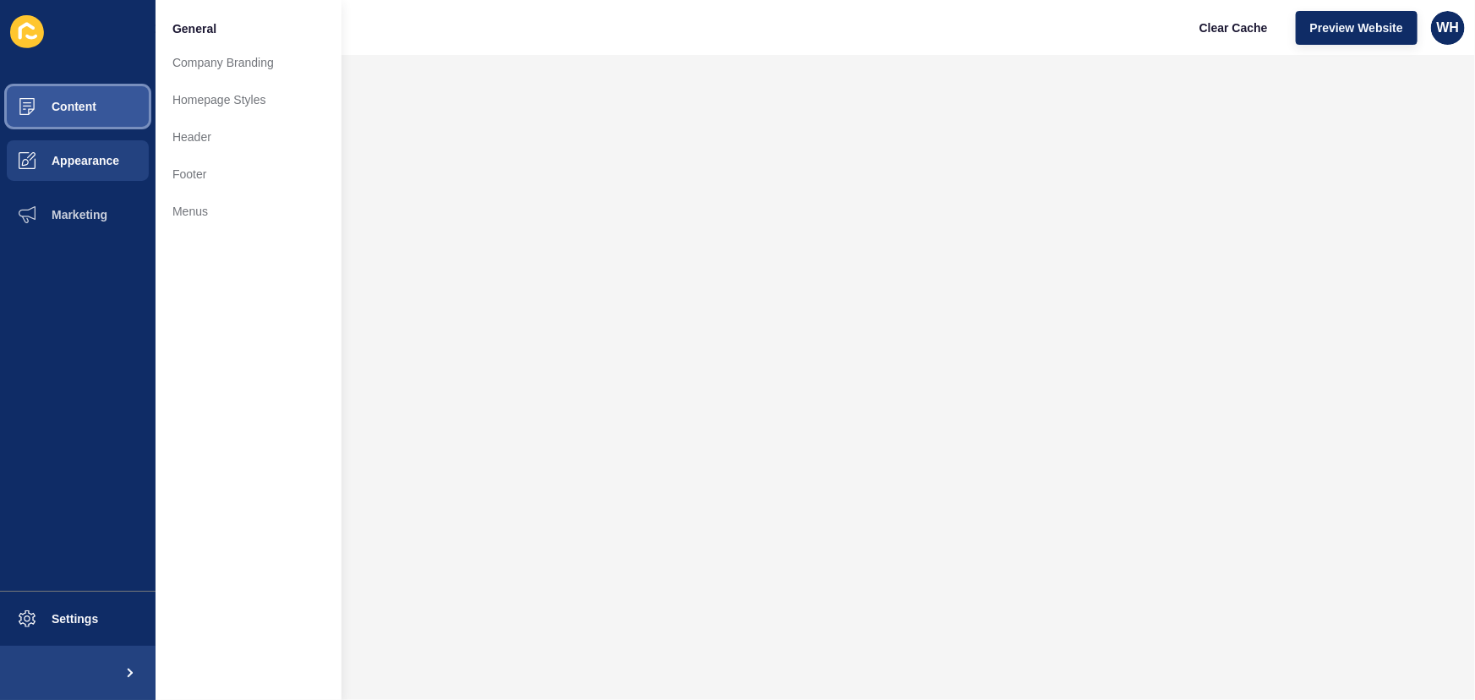
click at [21, 101] on span "Content" at bounding box center [46, 107] width 99 height 14
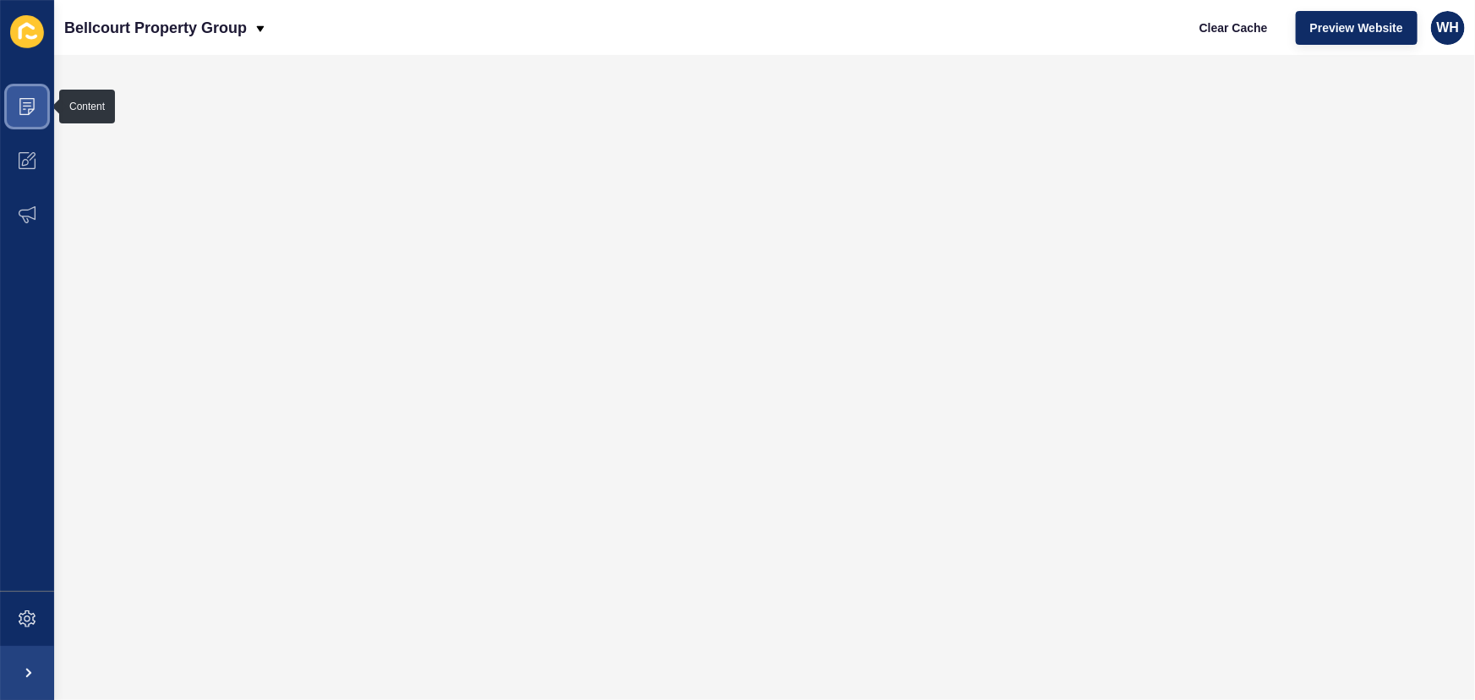
click at [22, 106] on icon at bounding box center [27, 106] width 17 height 17
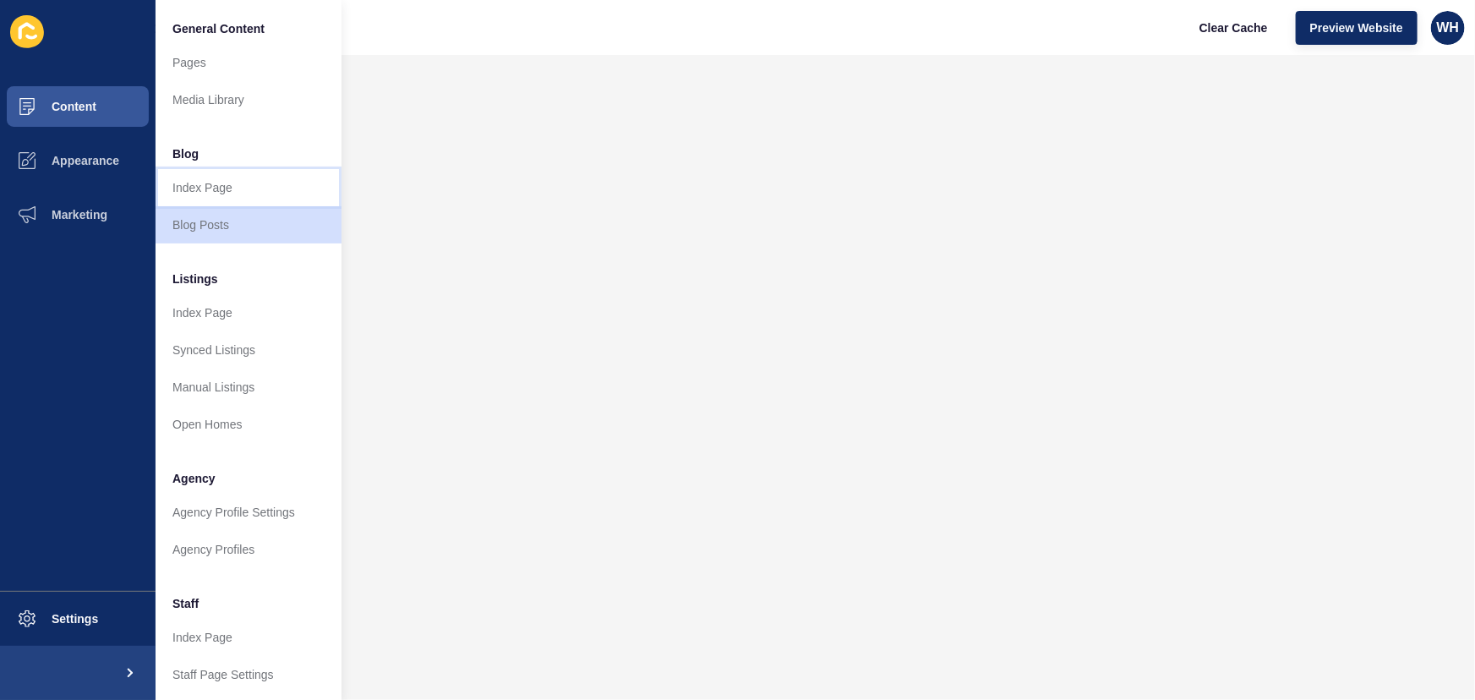
click at [212, 188] on link "Index Page" at bounding box center [248, 187] width 186 height 37
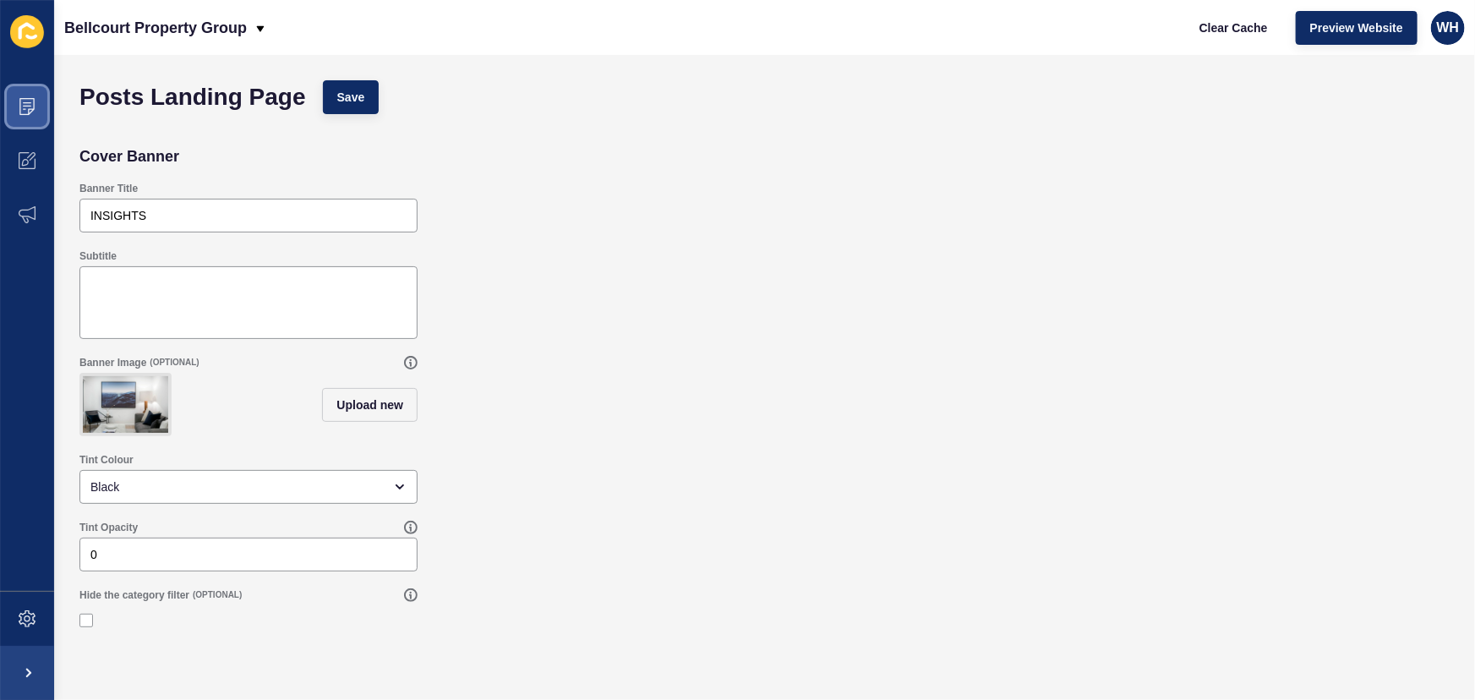
click at [34, 111] on icon at bounding box center [27, 106] width 17 height 17
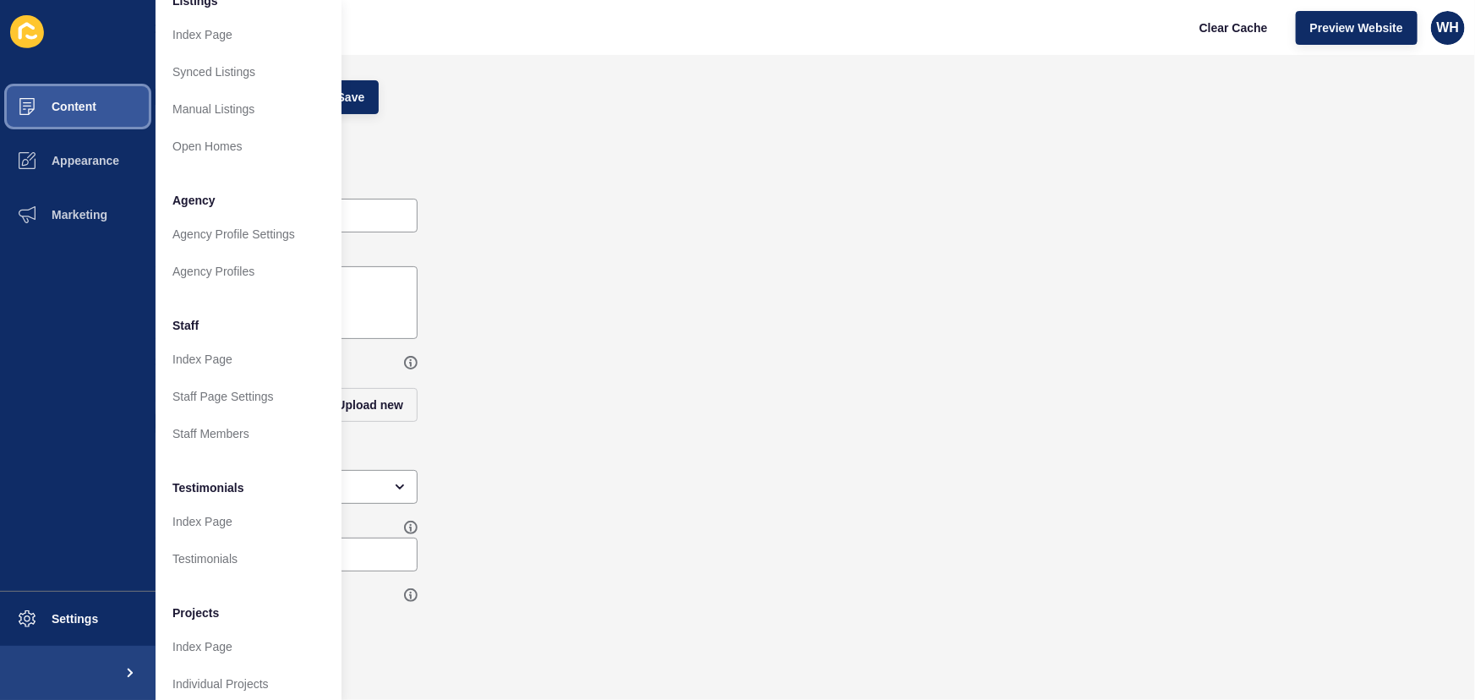
scroll to position [302, 0]
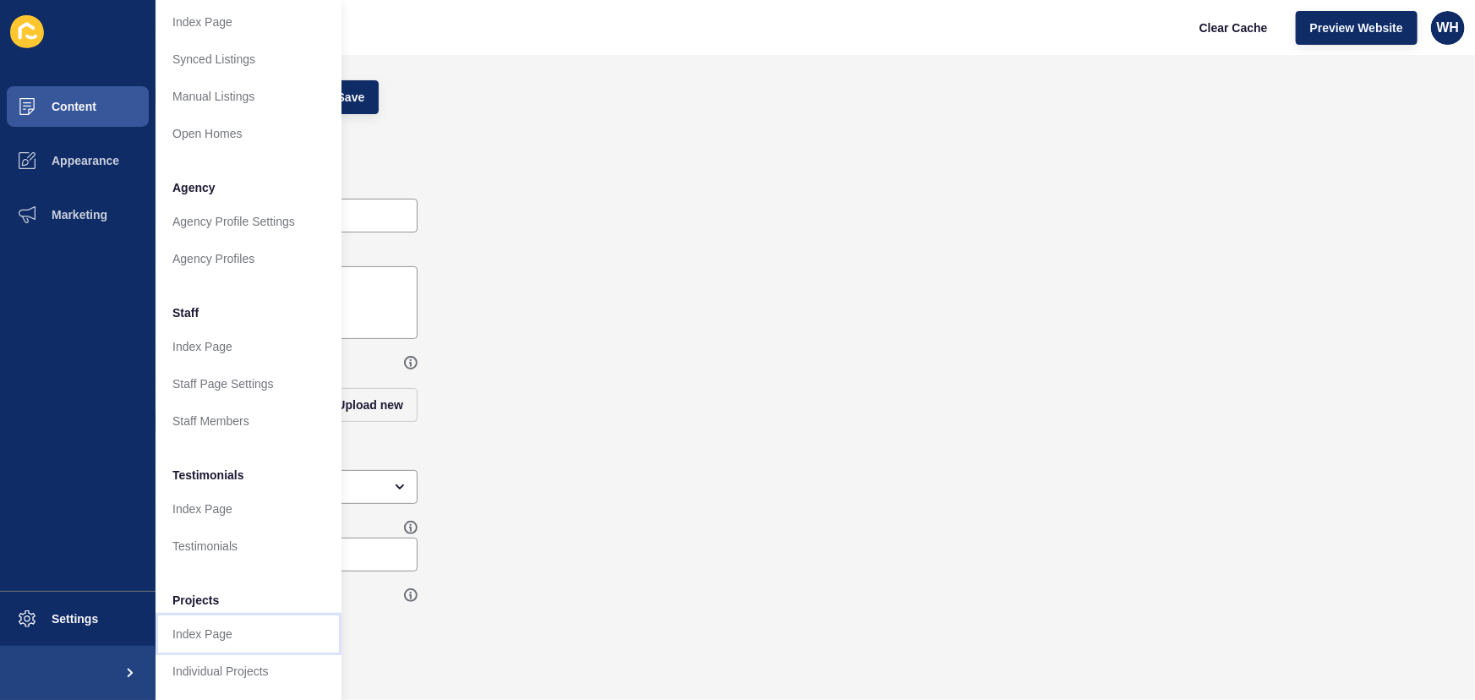
click at [237, 619] on link "Index Page" at bounding box center [248, 633] width 186 height 37
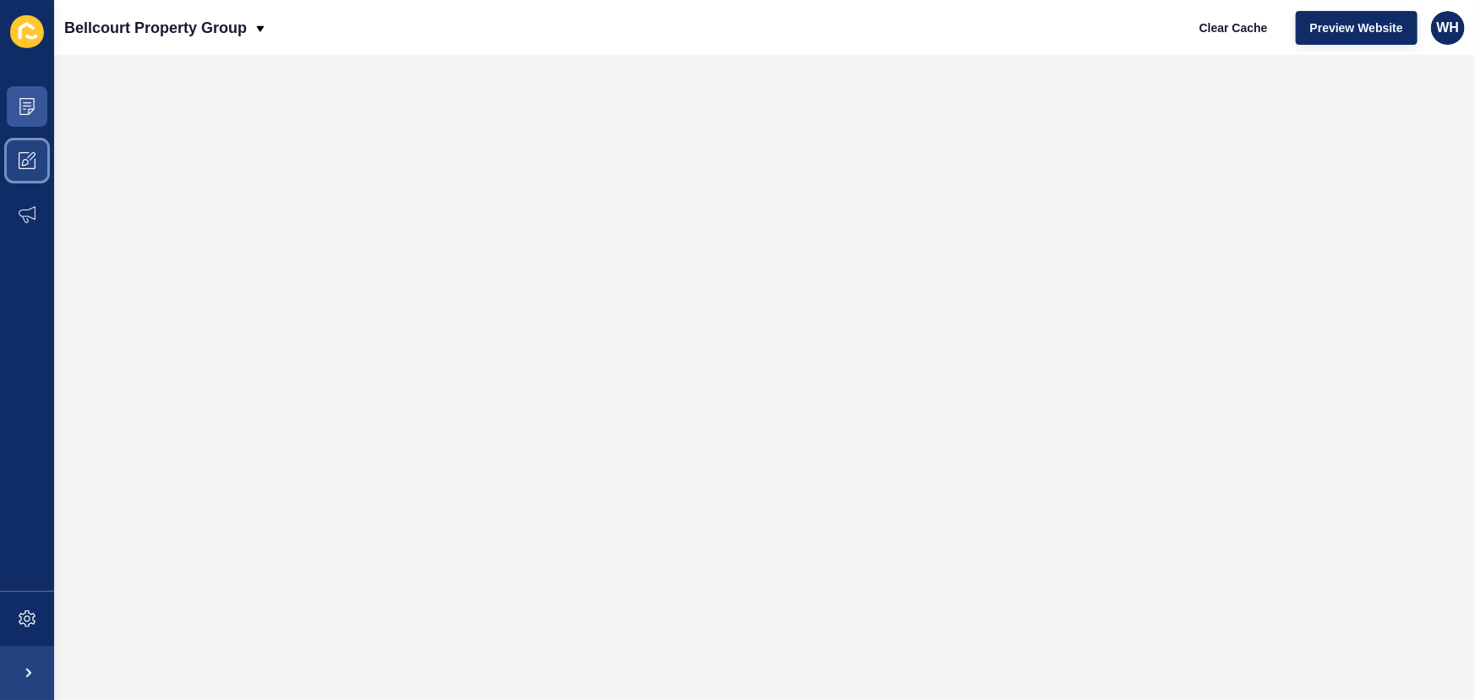
click at [36, 172] on span at bounding box center [27, 161] width 54 height 54
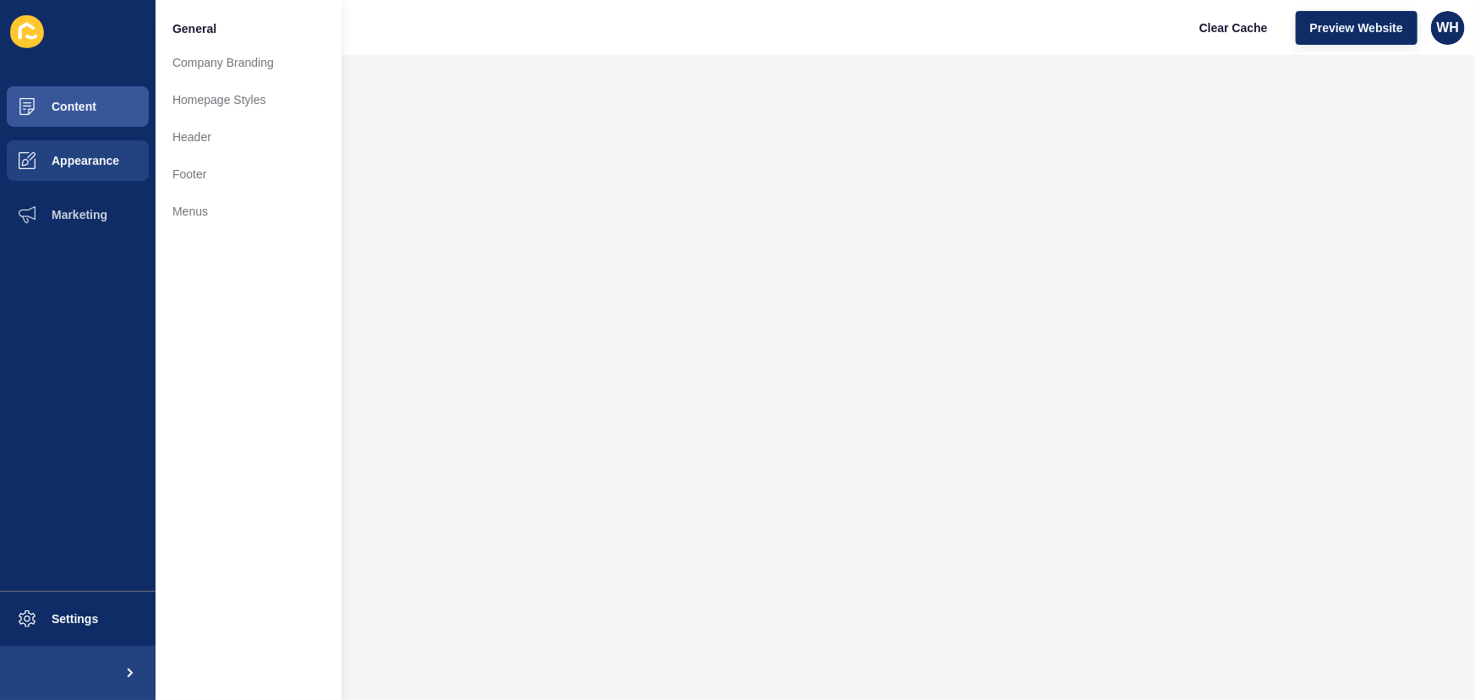
click at [33, 25] on icon at bounding box center [27, 31] width 34 height 33
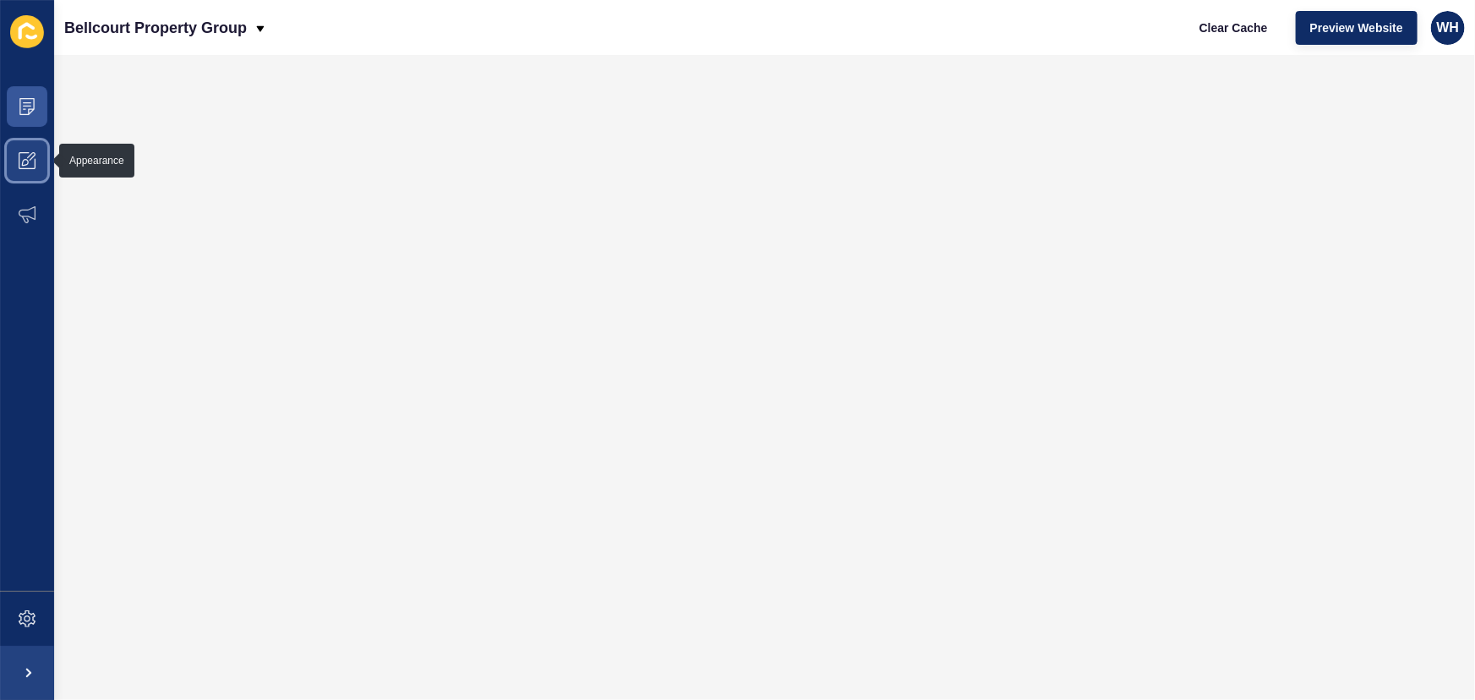
click at [33, 153] on icon at bounding box center [27, 160] width 17 height 17
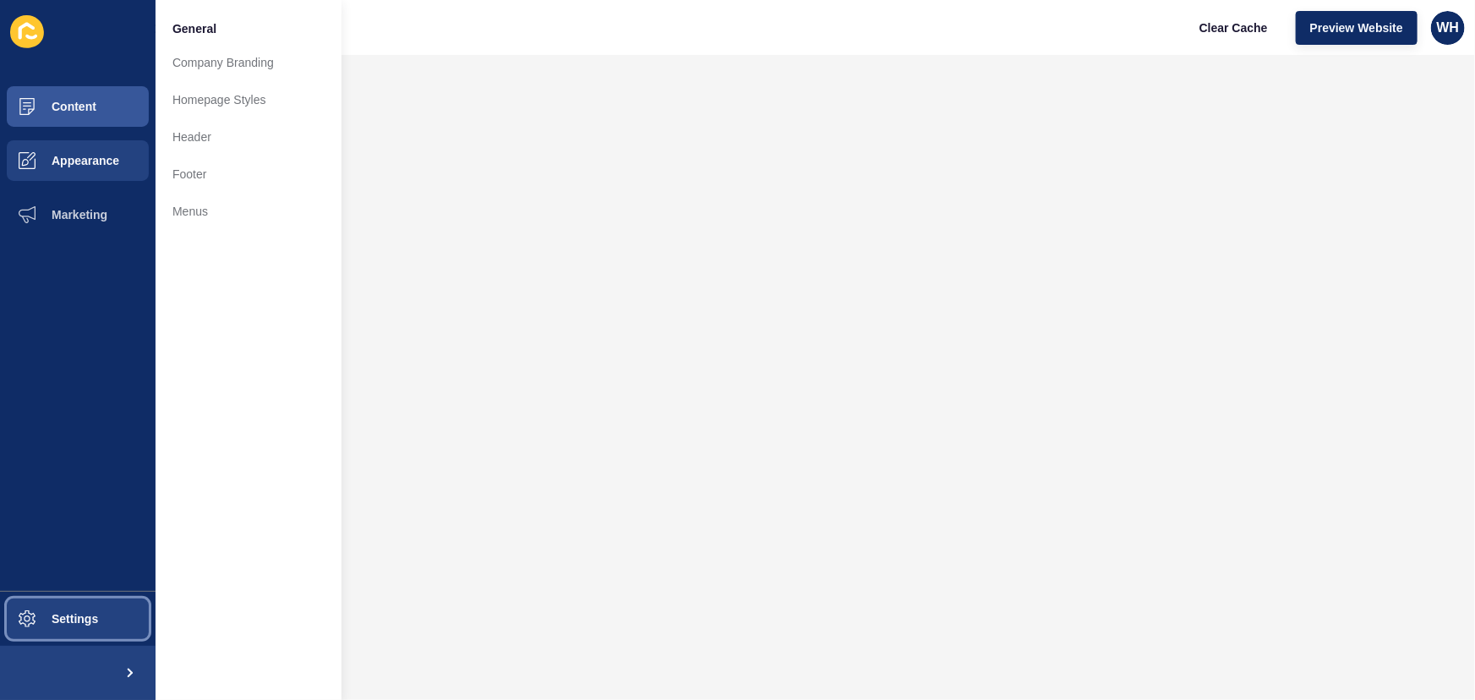
click at [70, 615] on span "Settings" at bounding box center [47, 619] width 101 height 14
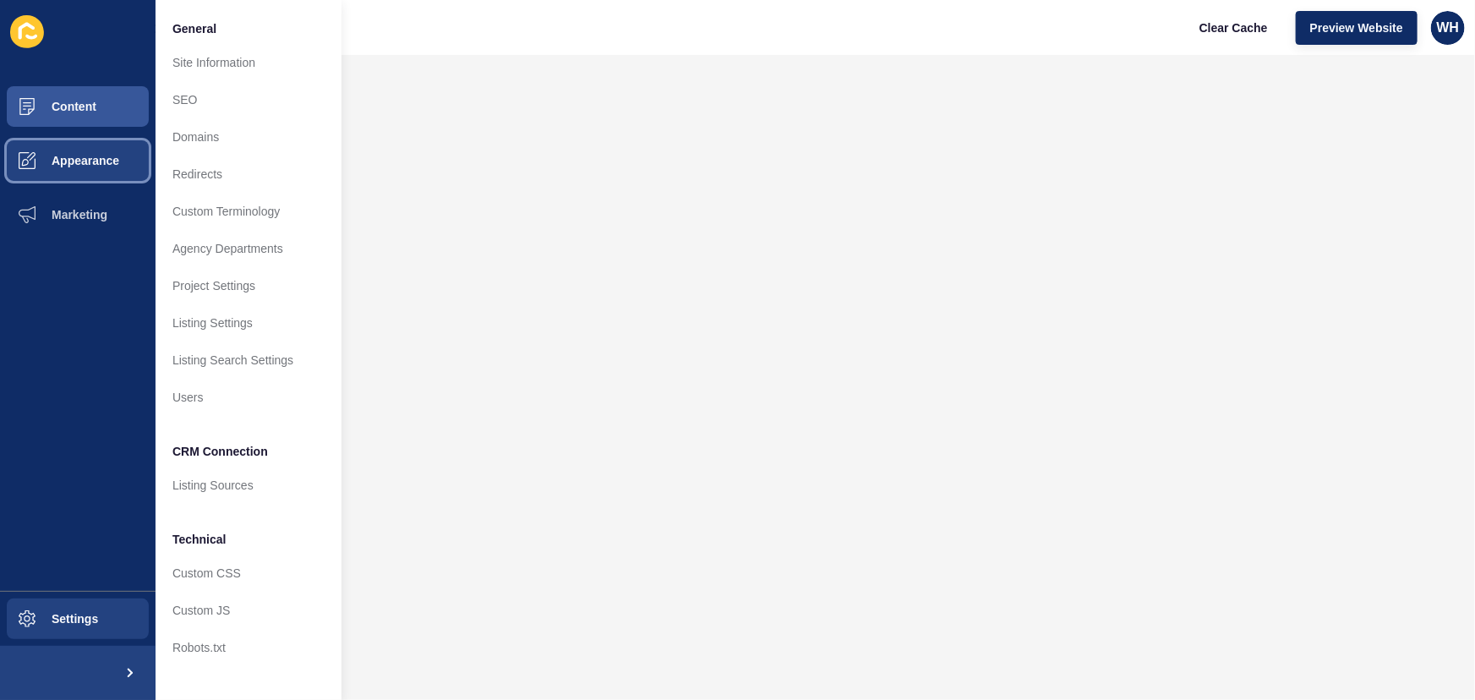
click at [73, 155] on span "Appearance" at bounding box center [58, 161] width 122 height 14
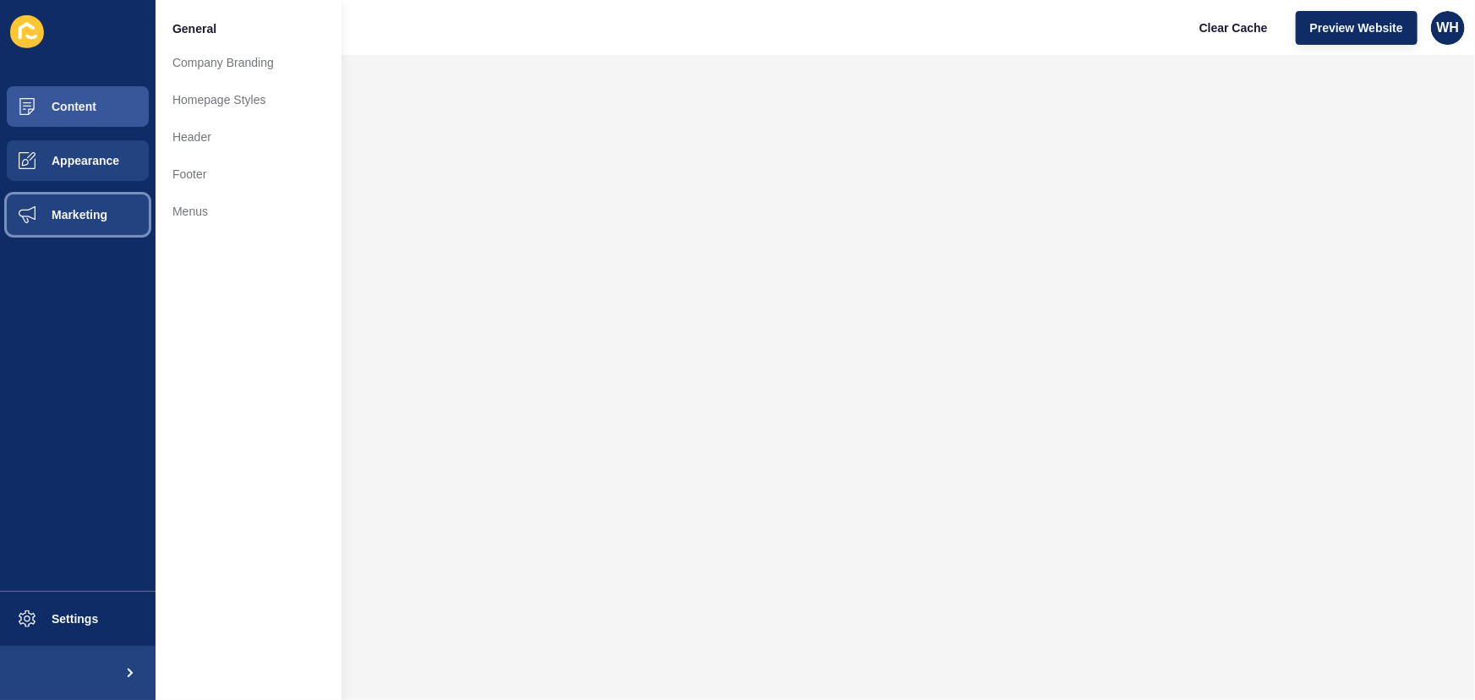
click at [74, 206] on button "Marketing" at bounding box center [77, 215] width 155 height 54
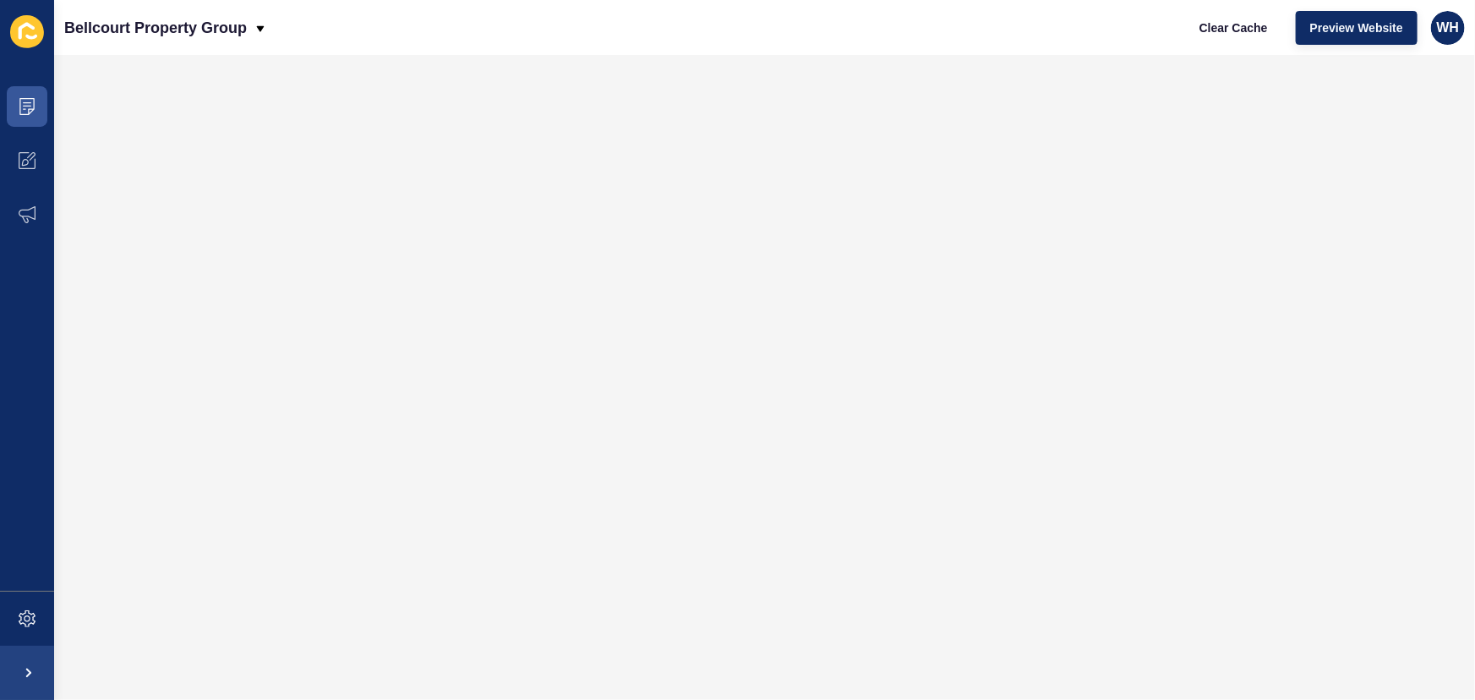
click at [39, 24] on icon at bounding box center [27, 31] width 34 height 33
click at [26, 41] on icon at bounding box center [27, 31] width 34 height 33
click at [27, 147] on span at bounding box center [27, 161] width 54 height 54
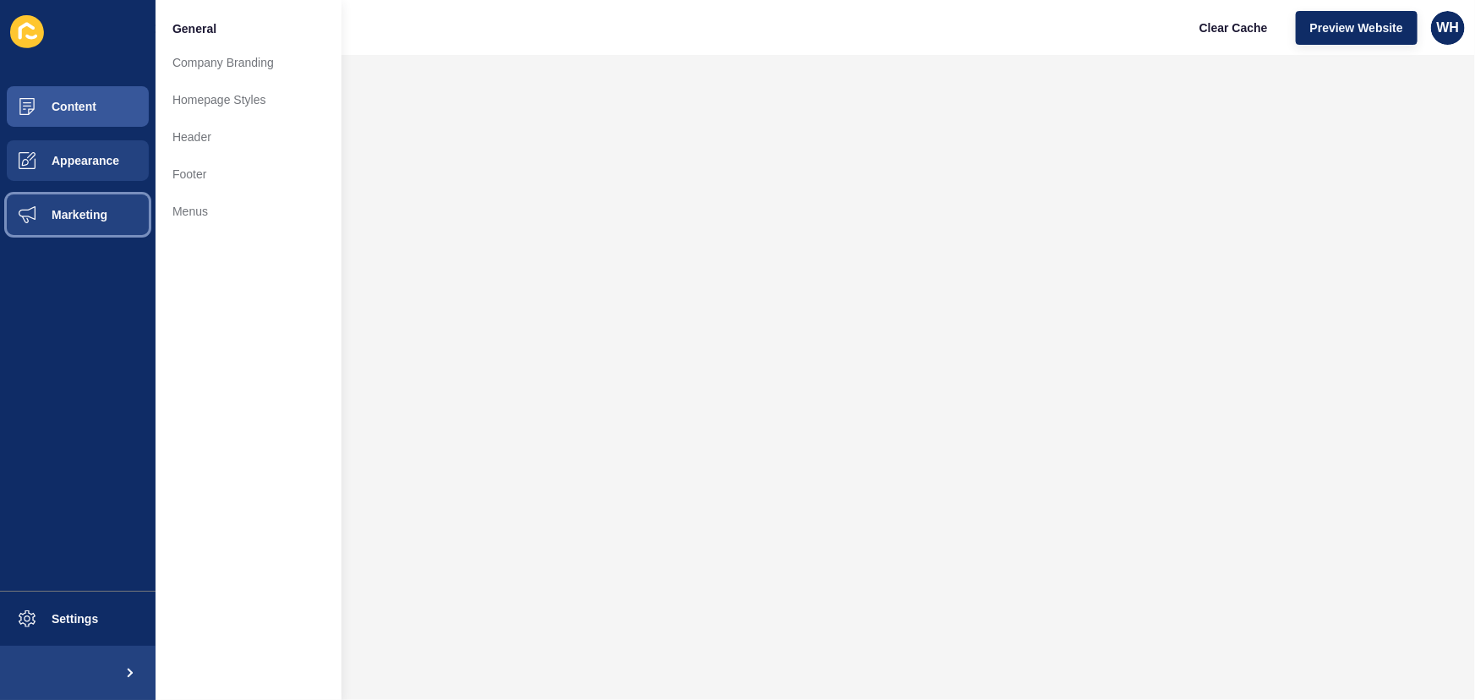
click at [67, 210] on span "Marketing" at bounding box center [52, 215] width 110 height 14
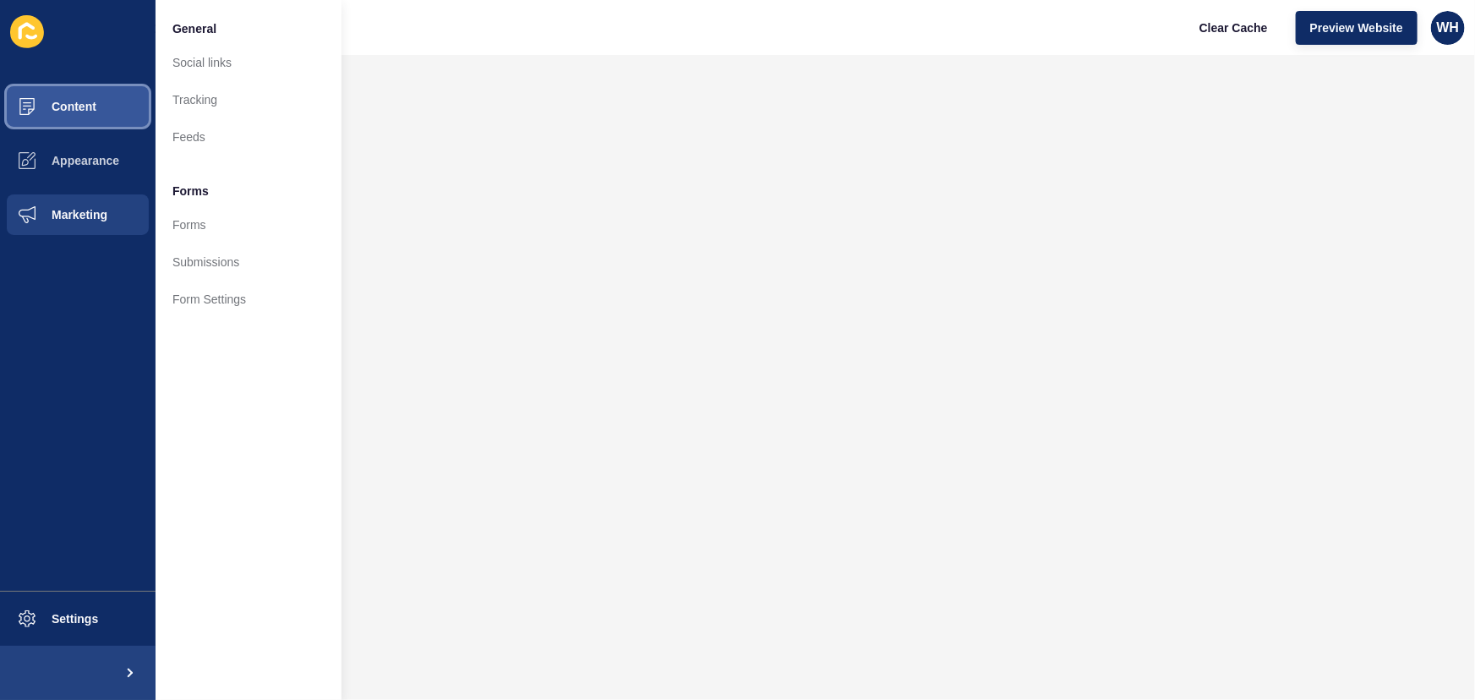
click at [48, 110] on span "Content" at bounding box center [46, 107] width 99 height 14
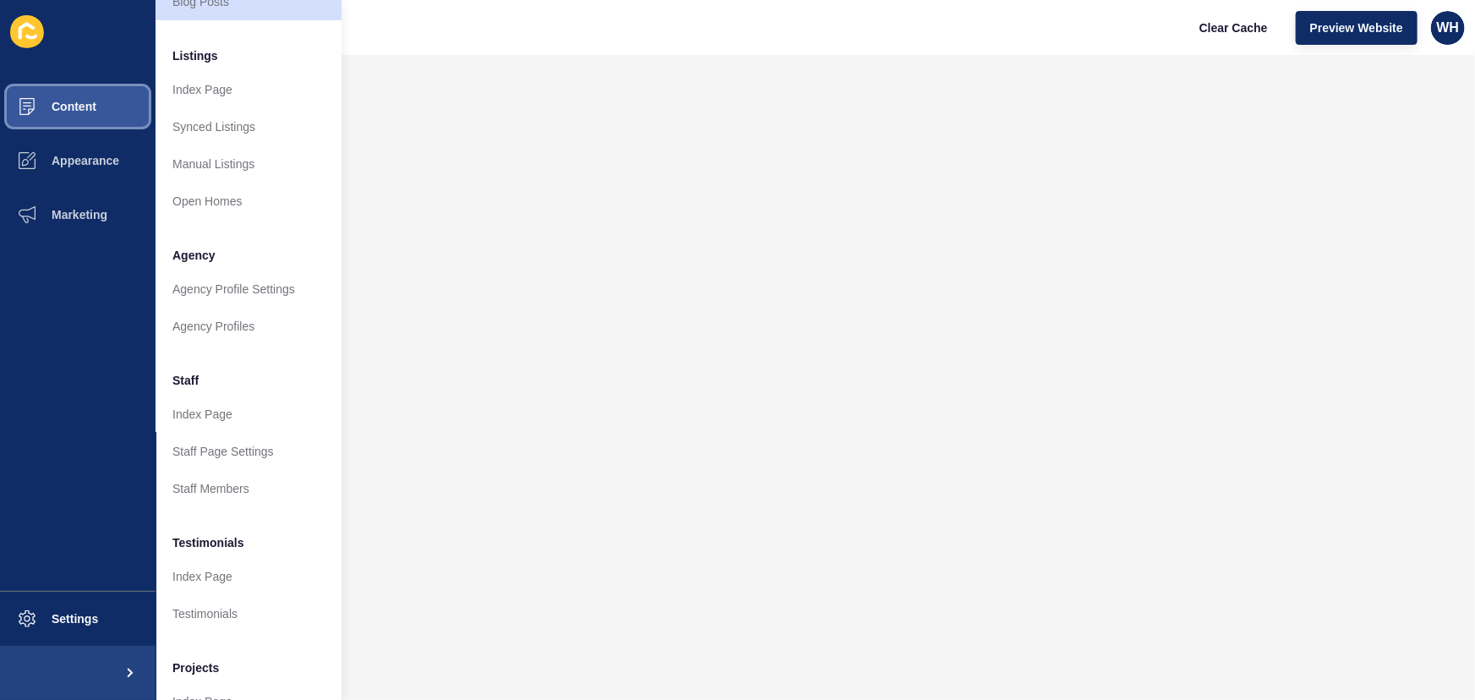
scroll to position [302, 0]
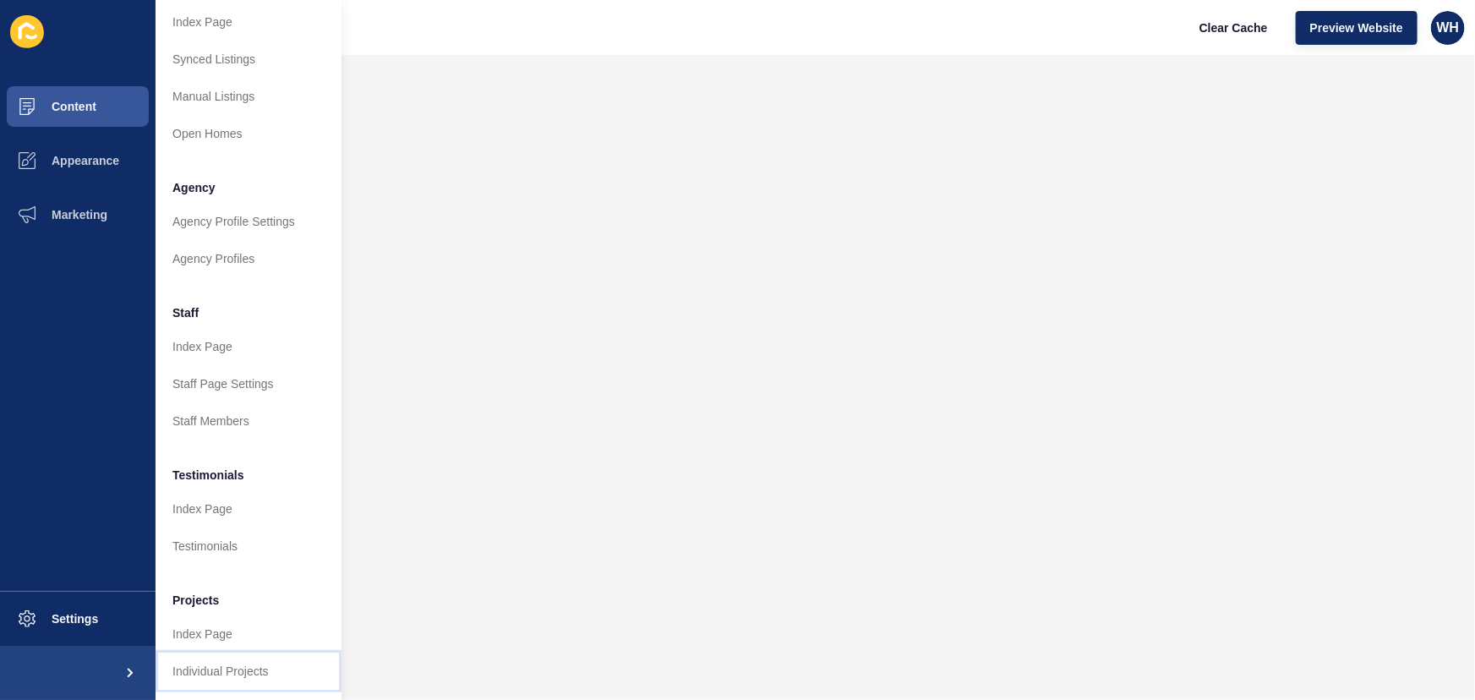
click at [214, 659] on link "Individual Projects" at bounding box center [248, 670] width 186 height 37
